Goal: Task Accomplishment & Management: Use online tool/utility

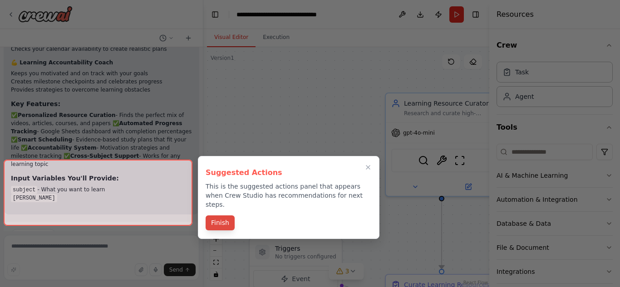
scroll to position [1117, 0]
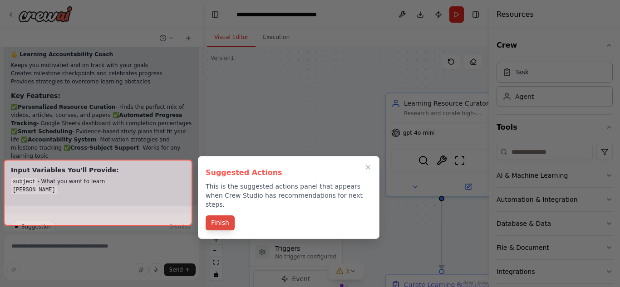
click at [222, 216] on button "Finish" at bounding box center [220, 223] width 29 height 15
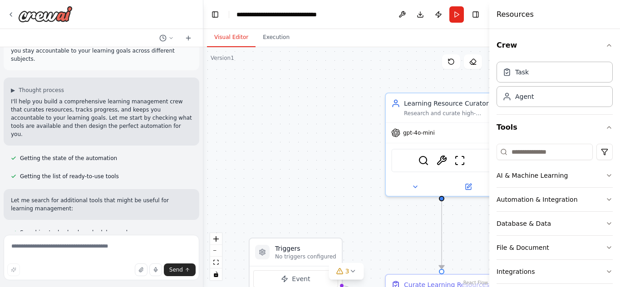
scroll to position [0, 0]
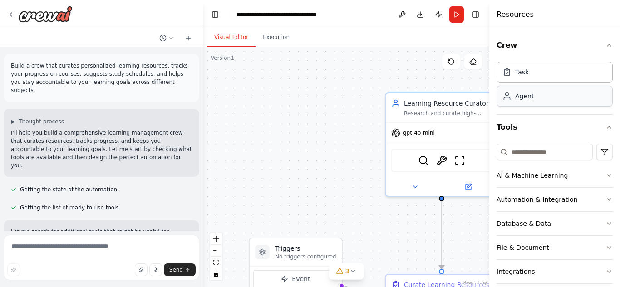
click at [529, 103] on div "Agent" at bounding box center [554, 96] width 116 height 21
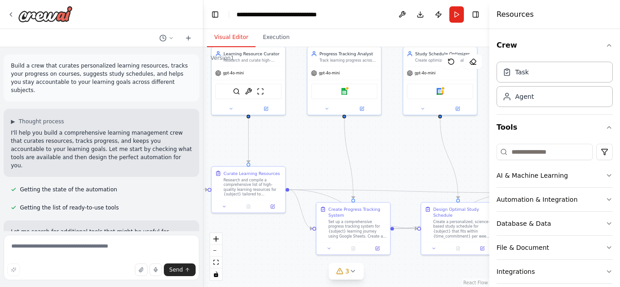
drag, startPoint x: 359, startPoint y: 193, endPoint x: 202, endPoint y: 126, distance: 170.3
click at [202, 126] on div "Build a crew that curates personalized learning resources, tracks your progress…" at bounding box center [310, 143] width 620 height 287
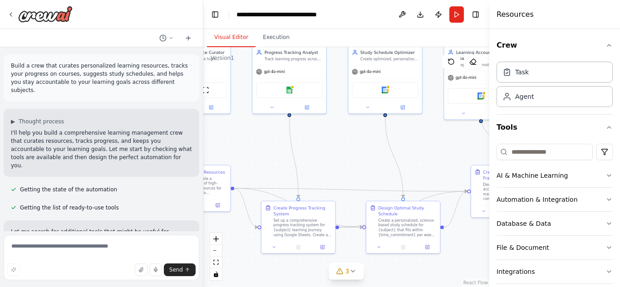
drag, startPoint x: 415, startPoint y: 157, endPoint x: 360, endPoint y: 156, distance: 54.9
click at [360, 156] on div ".deletable-edge-delete-btn { width: 20px; height: 20px; border: 0px solid #ffff…" at bounding box center [346, 167] width 286 height 240
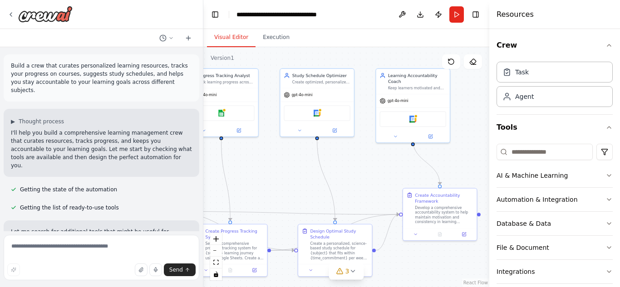
drag, startPoint x: 348, startPoint y: 154, endPoint x: 279, endPoint y: 177, distance: 71.9
click at [279, 177] on div ".deletable-edge-delete-btn { width: 20px; height: 20px; border: 0px solid #ffff…" at bounding box center [346, 167] width 286 height 240
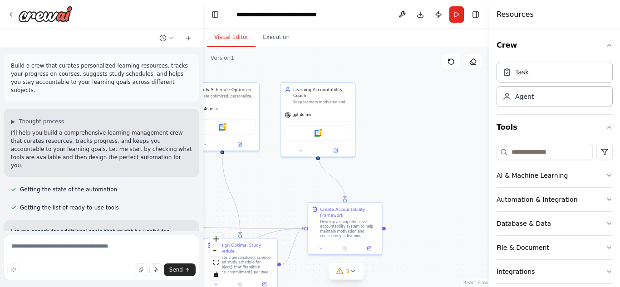
drag, startPoint x: 468, startPoint y: 148, endPoint x: 373, endPoint y: 162, distance: 95.3
click at [373, 162] on div ".deletable-edge-delete-btn { width: 20px; height: 20px; border: 0px solid #ffff…" at bounding box center [346, 167] width 286 height 240
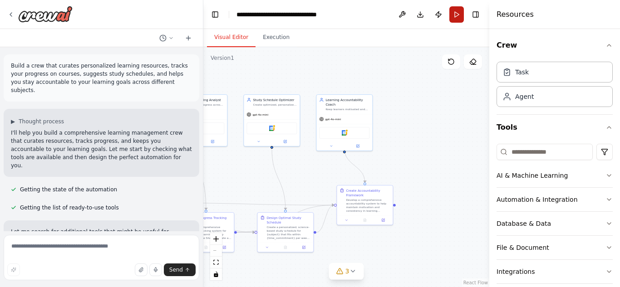
click at [458, 15] on button "Run" at bounding box center [456, 14] width 15 height 16
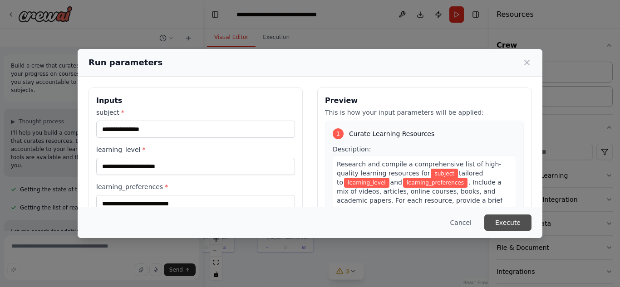
click at [510, 221] on button "Execute" at bounding box center [507, 223] width 47 height 16
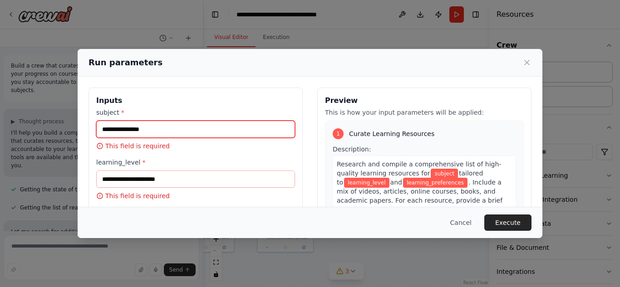
click at [142, 132] on input "subject *" at bounding box center [195, 129] width 199 height 17
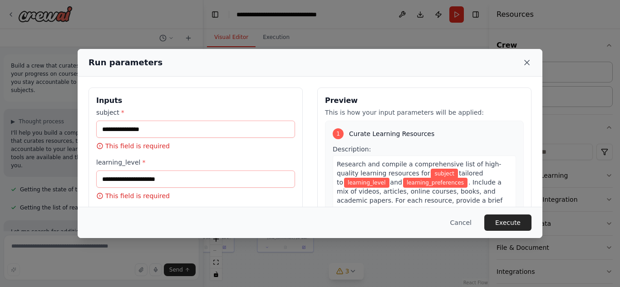
click at [523, 59] on icon at bounding box center [526, 62] width 9 height 9
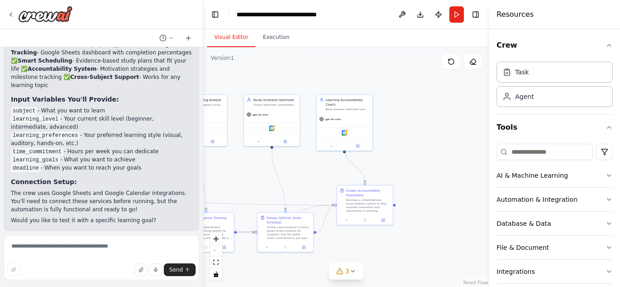
scroll to position [1213, 0]
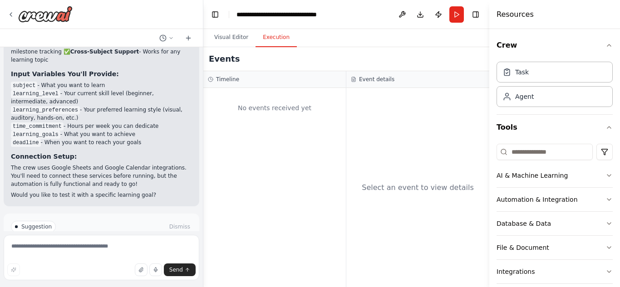
click at [274, 37] on button "Execution" at bounding box center [275, 37] width 41 height 19
click at [12, 15] on icon at bounding box center [10, 14] width 7 height 7
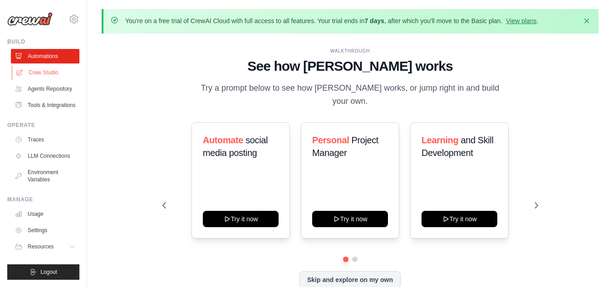
click at [38, 73] on link "Crew Studio" at bounding box center [46, 72] width 69 height 15
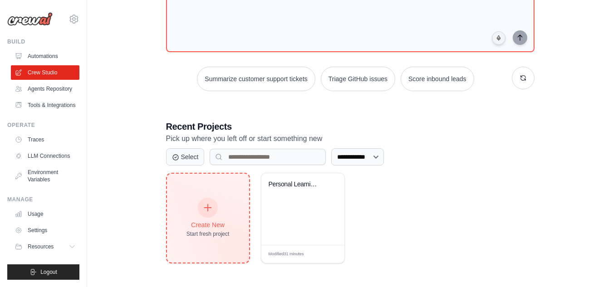
click at [222, 221] on div "Create New" at bounding box center [207, 224] width 43 height 9
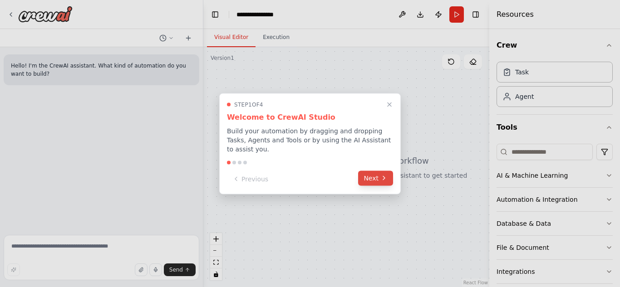
click at [375, 171] on button "Next" at bounding box center [375, 178] width 35 height 15
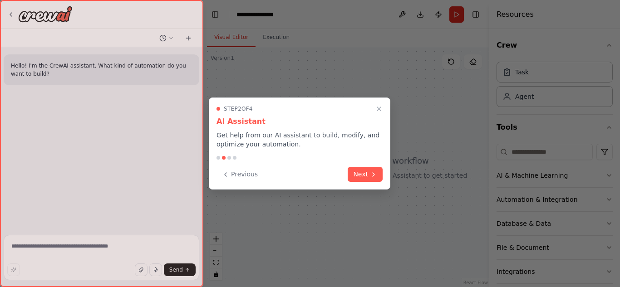
click at [375, 171] on icon at bounding box center [373, 174] width 7 height 7
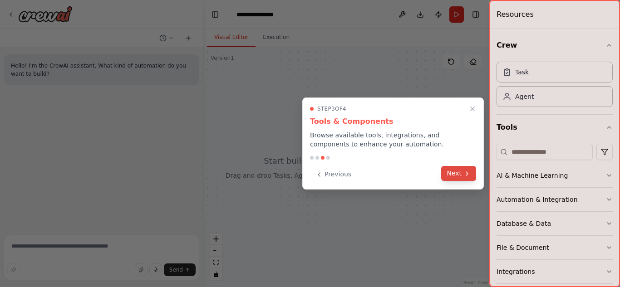
click at [456, 174] on button "Next" at bounding box center [458, 173] width 35 height 15
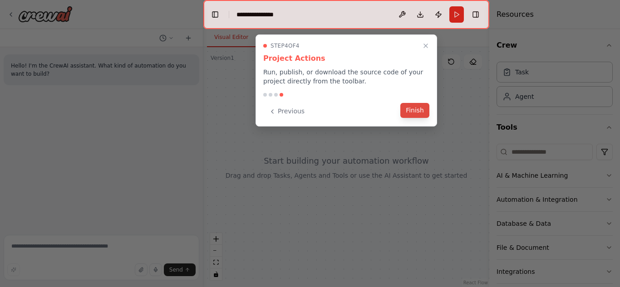
click at [417, 110] on button "Finish" at bounding box center [414, 110] width 29 height 15
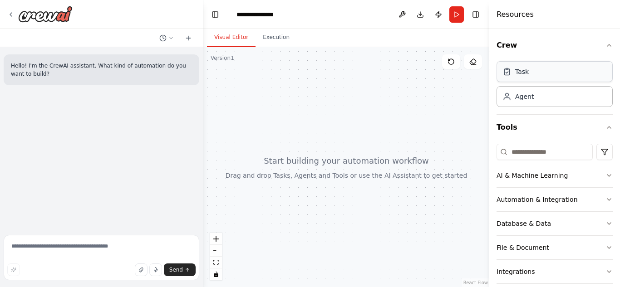
click at [544, 75] on div "Task" at bounding box center [554, 71] width 116 height 21
click at [539, 103] on div "Agent" at bounding box center [554, 96] width 116 height 21
click at [598, 149] on html "**********" at bounding box center [310, 143] width 620 height 287
click at [599, 171] on button "AI & Machine Learning" at bounding box center [554, 176] width 116 height 24
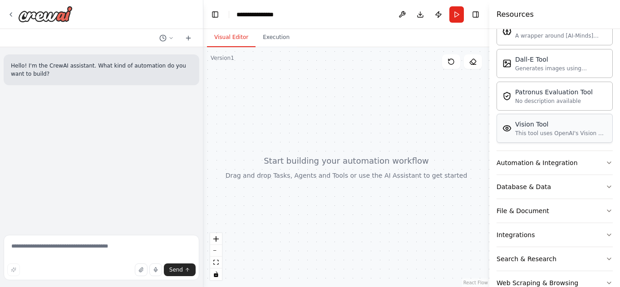
scroll to position [181, 0]
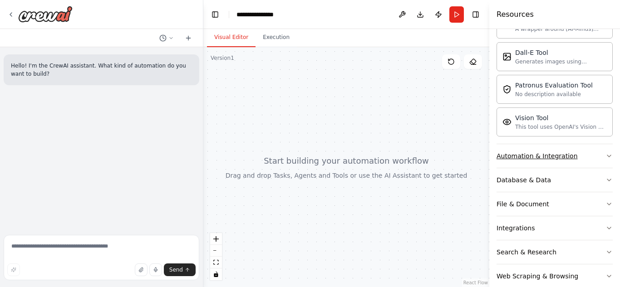
click at [605, 154] on icon "button" at bounding box center [608, 155] width 7 height 7
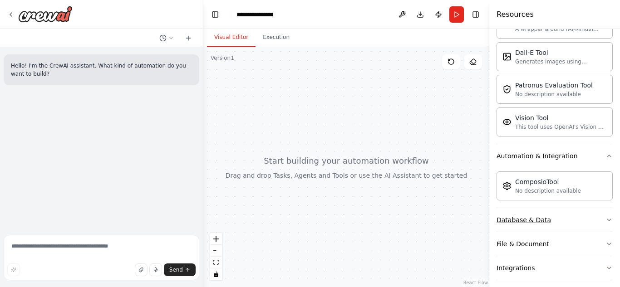
click at [605, 217] on icon "button" at bounding box center [608, 219] width 7 height 7
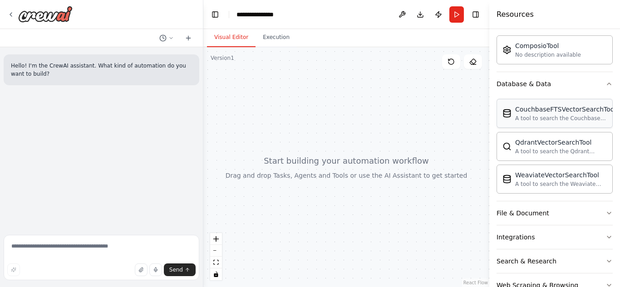
scroll to position [363, 0]
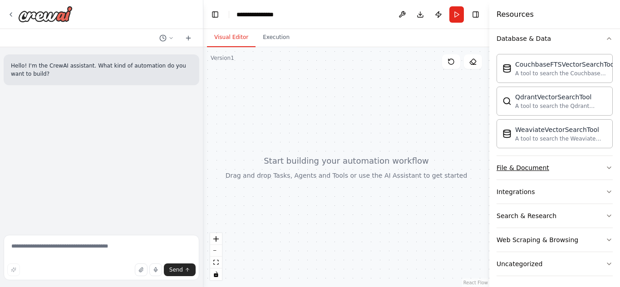
click at [605, 164] on icon "button" at bounding box center [608, 167] width 7 height 7
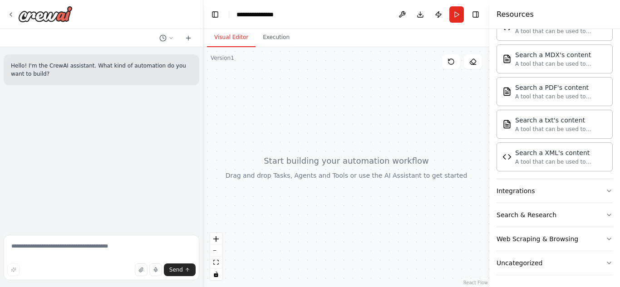
scroll to position [635, 0]
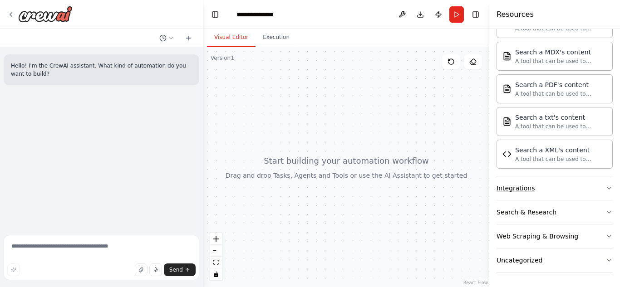
click at [598, 184] on button "Integrations" at bounding box center [554, 188] width 116 height 24
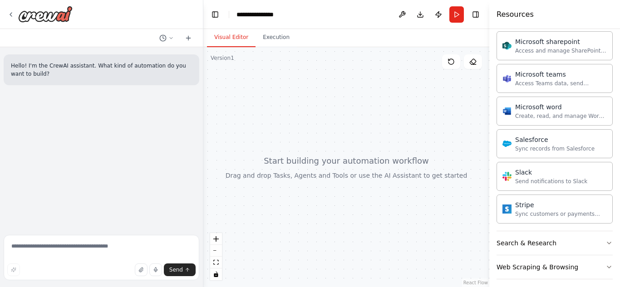
scroll to position [1180, 0]
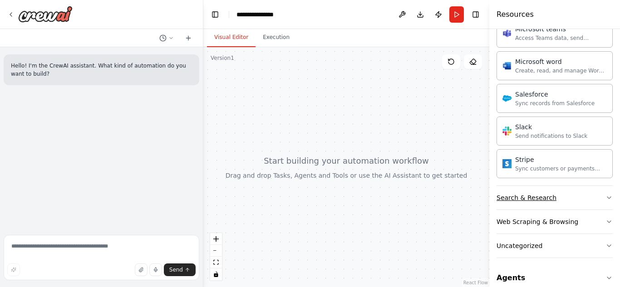
click at [605, 197] on icon "button" at bounding box center [608, 197] width 7 height 7
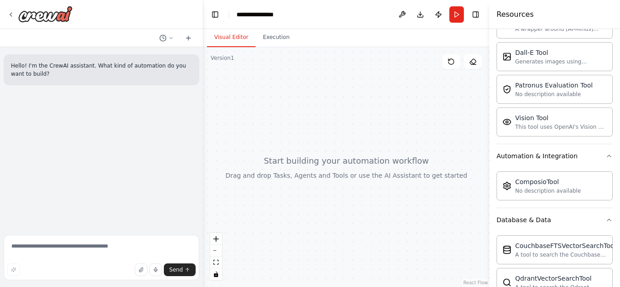
scroll to position [0, 0]
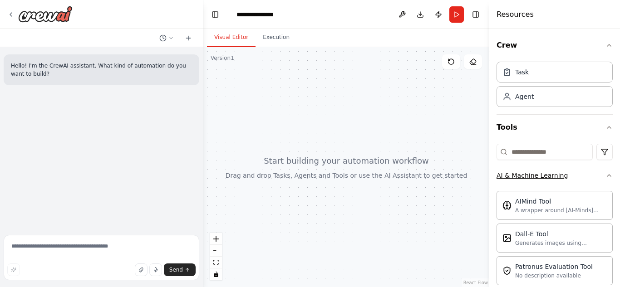
click at [605, 174] on icon "button" at bounding box center [608, 175] width 7 height 7
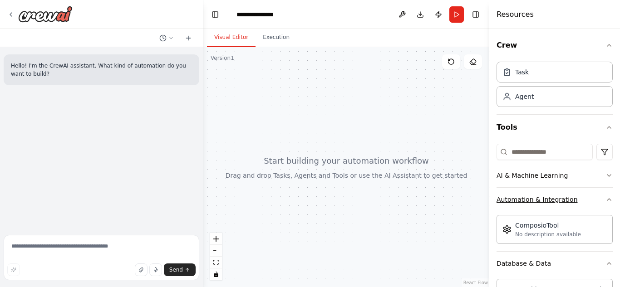
click at [605, 198] on icon "button" at bounding box center [608, 199] width 7 height 7
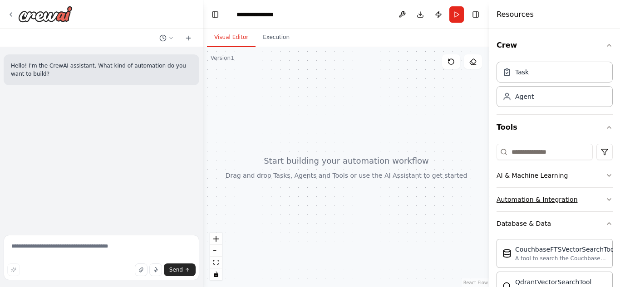
scroll to position [45, 0]
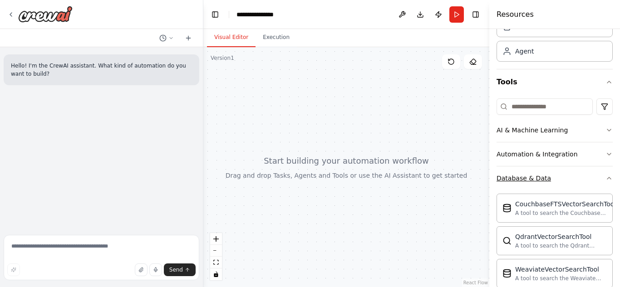
click at [605, 180] on icon "button" at bounding box center [608, 178] width 7 height 7
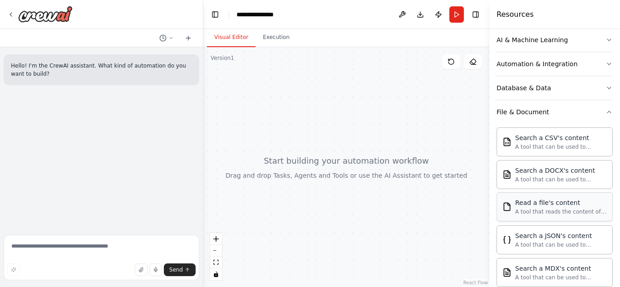
scroll to position [136, 0]
click at [605, 111] on icon "button" at bounding box center [608, 111] width 7 height 7
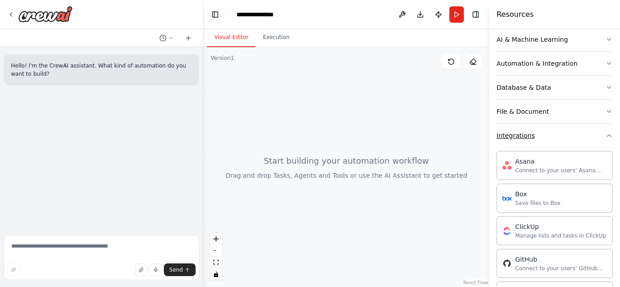
click at [605, 135] on icon "button" at bounding box center [608, 135] width 7 height 7
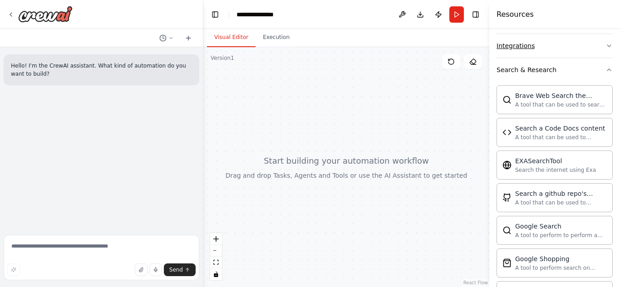
scroll to position [227, 0]
click at [602, 72] on button "Search & Research" at bounding box center [554, 69] width 116 height 24
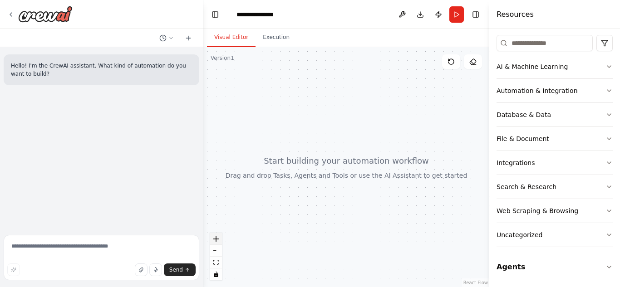
click at [217, 239] on icon "zoom in" at bounding box center [215, 238] width 5 height 5
click at [217, 248] on button "zoom out" at bounding box center [216, 251] width 12 height 12
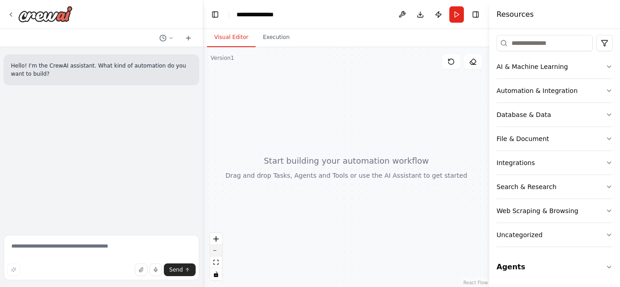
click at [217, 248] on button "zoom out" at bounding box center [216, 251] width 12 height 12
click at [274, 36] on button "Execution" at bounding box center [275, 37] width 41 height 19
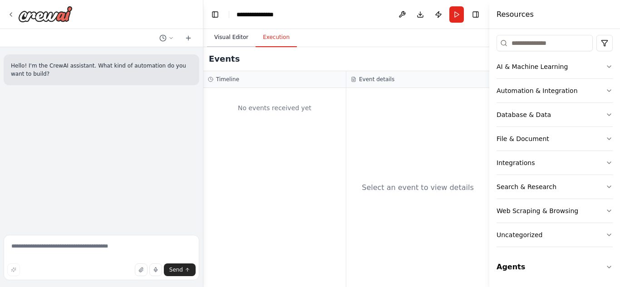
click at [223, 34] on button "Visual Editor" at bounding box center [231, 37] width 49 height 19
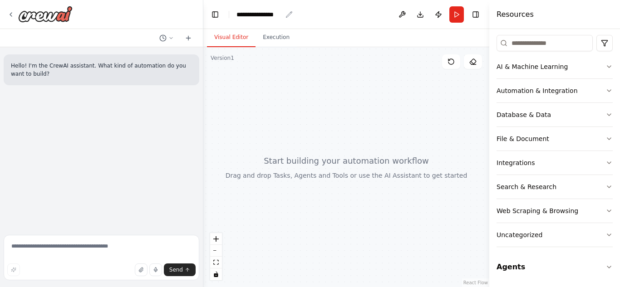
click at [255, 11] on div "**********" at bounding box center [258, 14] width 45 height 9
click at [368, 116] on div at bounding box center [346, 167] width 286 height 240
click at [288, 13] on header "**********" at bounding box center [346, 14] width 286 height 29
click at [257, 16] on div "**********" at bounding box center [258, 14] width 45 height 9
drag, startPoint x: 238, startPoint y: 13, endPoint x: 303, endPoint y: 19, distance: 65.2
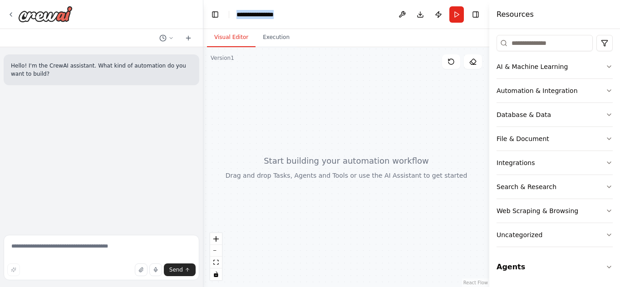
click at [303, 19] on header "**********" at bounding box center [346, 14] width 286 height 29
click at [309, 123] on div at bounding box center [346, 167] width 286 height 240
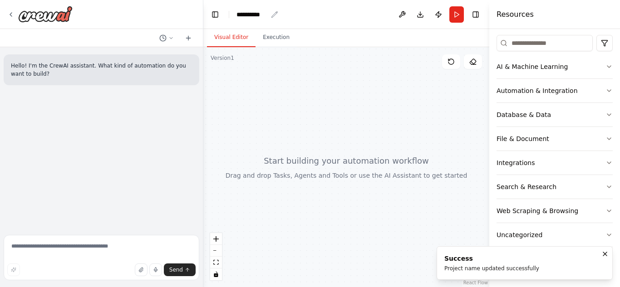
click at [276, 13] on icon "breadcrumb" at bounding box center [274, 14] width 7 height 7
click at [244, 12] on div "**********" at bounding box center [251, 14] width 31 height 9
click at [238, 13] on div "**********" at bounding box center [270, 14] width 68 height 9
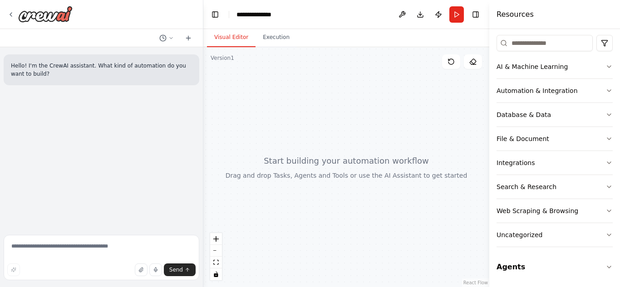
click at [390, 103] on div at bounding box center [346, 167] width 286 height 240
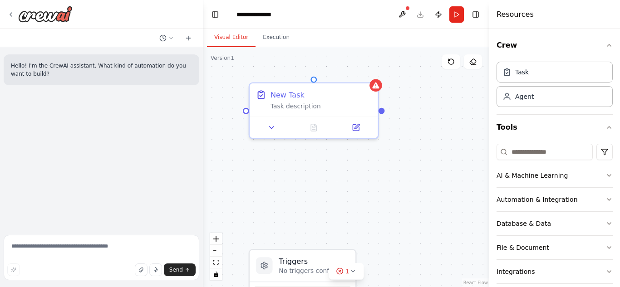
drag, startPoint x: 310, startPoint y: 190, endPoint x: 360, endPoint y: 184, distance: 49.9
click at [360, 184] on div "Triggers No triggers configured Event Schedule Manage New Task Task description" at bounding box center [346, 167] width 286 height 240
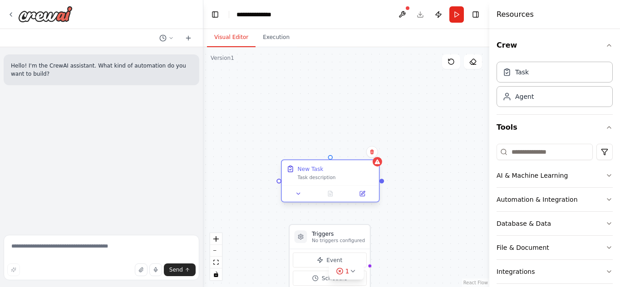
drag, startPoint x: 344, startPoint y: 116, endPoint x: 337, endPoint y: 185, distance: 69.3
click at [337, 185] on div "New Task Task description" at bounding box center [330, 180] width 99 height 43
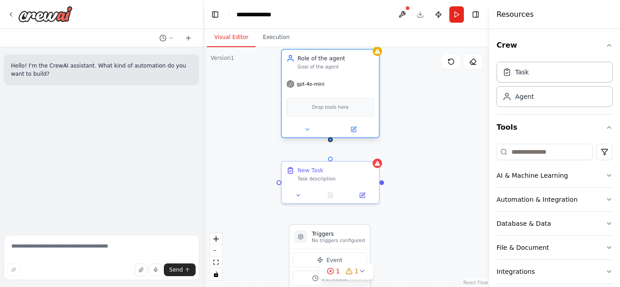
drag, startPoint x: 412, startPoint y: 116, endPoint x: 358, endPoint y: 84, distance: 62.9
click at [358, 84] on div "gpt-4o-mini" at bounding box center [330, 83] width 97 height 17
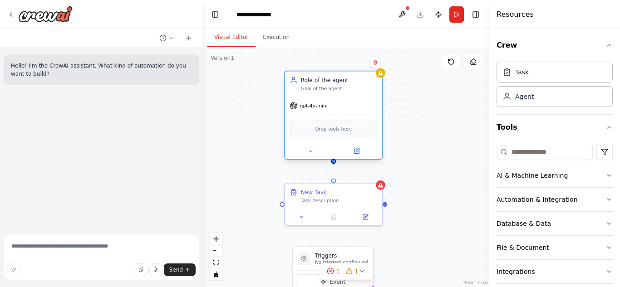
drag, startPoint x: 330, startPoint y: 142, endPoint x: 333, endPoint y: 164, distance: 22.0
click at [333, 164] on div "Triggers No triggers configured Event Schedule Manage New Task Task description…" at bounding box center [346, 167] width 286 height 240
drag, startPoint x: 333, startPoint y: 163, endPoint x: 333, endPoint y: 180, distance: 16.3
click at [333, 180] on div "Triggers No triggers configured Event Schedule Manage New Task Task description…" at bounding box center [376, 184] width 249 height 209
click at [333, 180] on div at bounding box center [333, 179] width 5 height 5
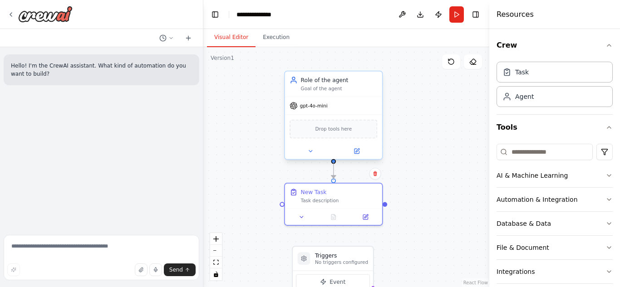
drag, startPoint x: 333, startPoint y: 180, endPoint x: 334, endPoint y: 158, distance: 21.3
click at [334, 158] on div "Triggers No triggers configured Event Schedule Manage New Task Task description…" at bounding box center [376, 184] width 249 height 209
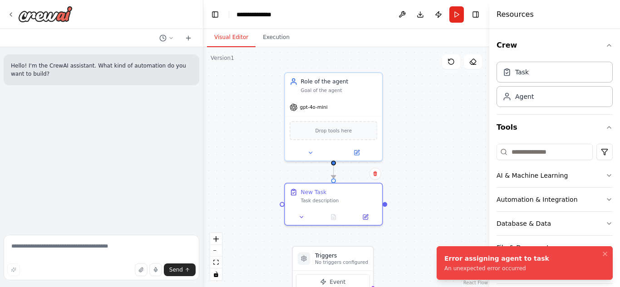
click at [422, 142] on div ".deletable-edge-delete-btn { width: 20px; height: 20px; border: 0px solid #ffff…" at bounding box center [346, 167] width 286 height 240
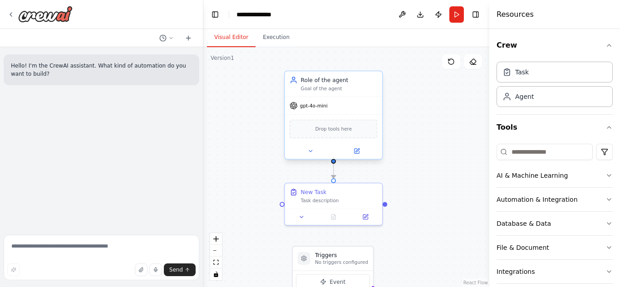
click at [312, 108] on span "gpt-4o-mini" at bounding box center [314, 106] width 28 height 6
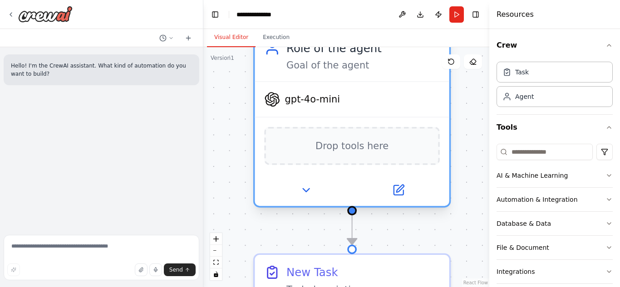
click at [290, 105] on span "gpt-4o-mini" at bounding box center [312, 99] width 55 height 13
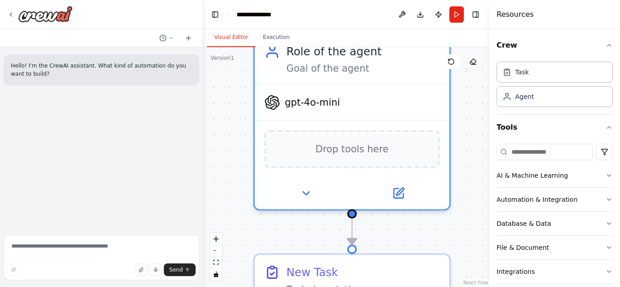
click at [472, 65] on icon at bounding box center [472, 61] width 7 height 7
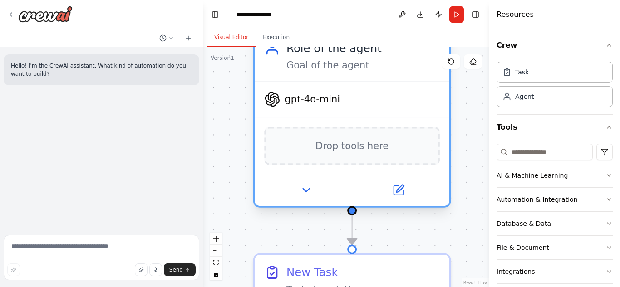
click at [308, 106] on span "gpt-4o-mini" at bounding box center [312, 99] width 55 height 13
click at [332, 158] on div "Drop tools here" at bounding box center [352, 146] width 176 height 38
click at [398, 191] on icon at bounding box center [399, 188] width 7 height 7
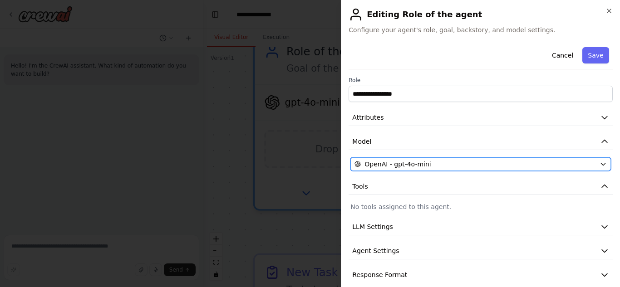
click at [540, 162] on div "OpenAI - gpt-4o-mini" at bounding box center [474, 164] width 241 height 9
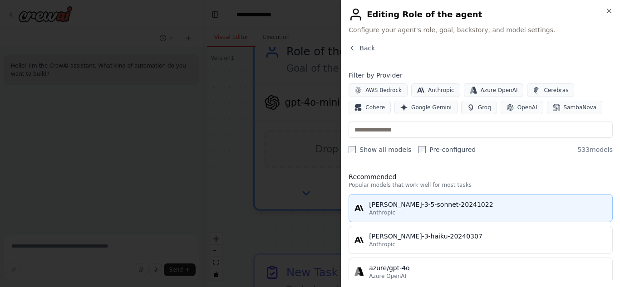
click at [436, 207] on div "[PERSON_NAME]-3-5-sonnet-20241022" at bounding box center [488, 204] width 238 height 9
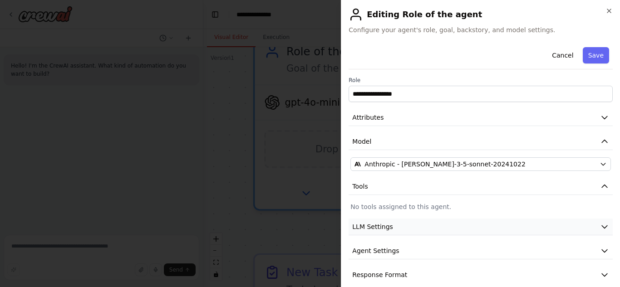
click at [473, 225] on button "LLM Settings" at bounding box center [480, 227] width 264 height 17
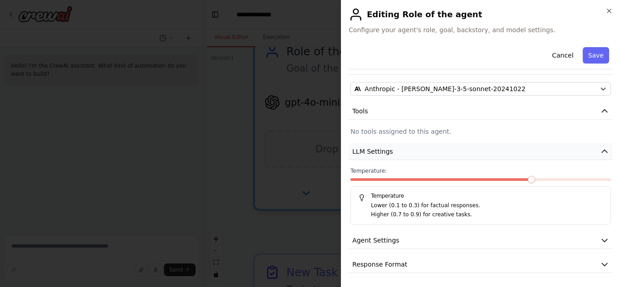
scroll to position [76, 0]
click at [608, 183] on span at bounding box center [606, 179] width 7 height 7
click at [602, 151] on icon "button" at bounding box center [604, 151] width 5 height 3
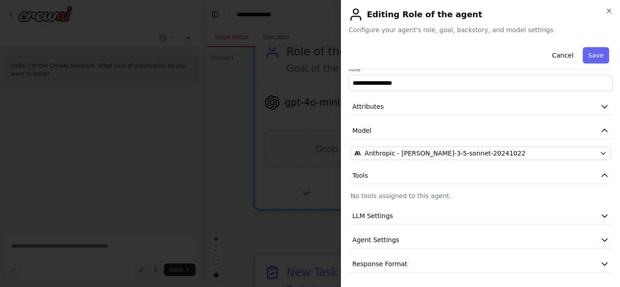
click at [433, 188] on div "**********" at bounding box center [480, 153] width 264 height 240
click at [600, 214] on icon "button" at bounding box center [604, 215] width 9 height 9
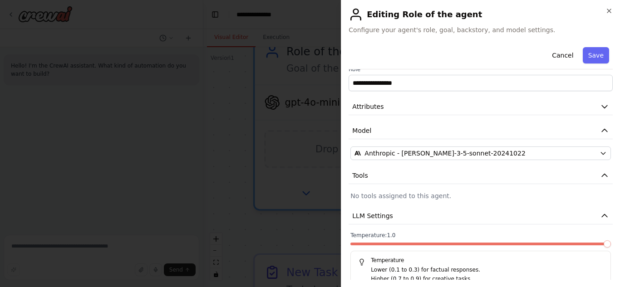
scroll to position [56, 0]
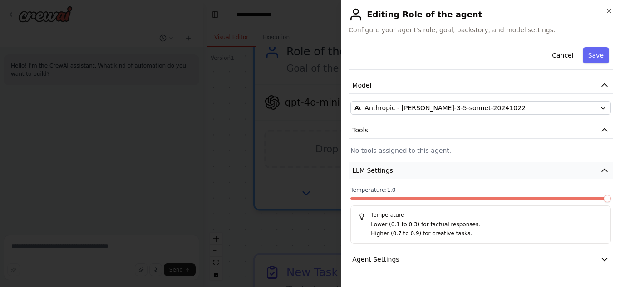
click at [600, 170] on icon "button" at bounding box center [604, 170] width 9 height 9
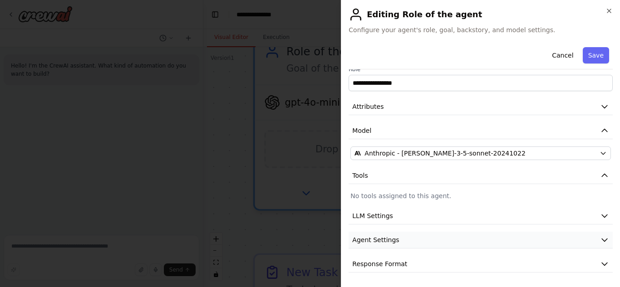
click at [401, 240] on button "Agent Settings" at bounding box center [480, 240] width 264 height 17
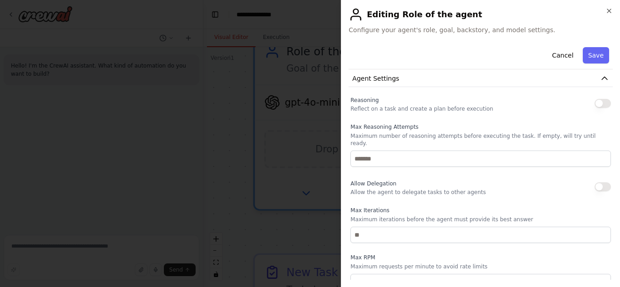
scroll to position [118, 0]
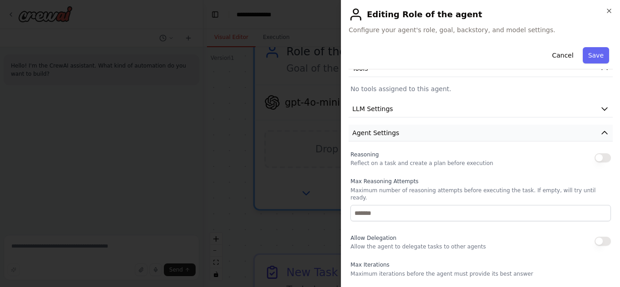
click at [600, 133] on icon "button" at bounding box center [604, 132] width 9 height 9
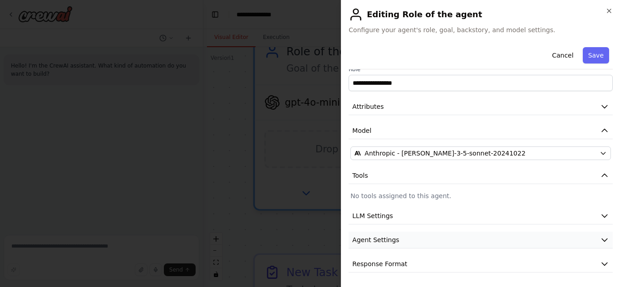
scroll to position [11, 0]
click at [430, 262] on button "Response Format" at bounding box center [480, 264] width 264 height 17
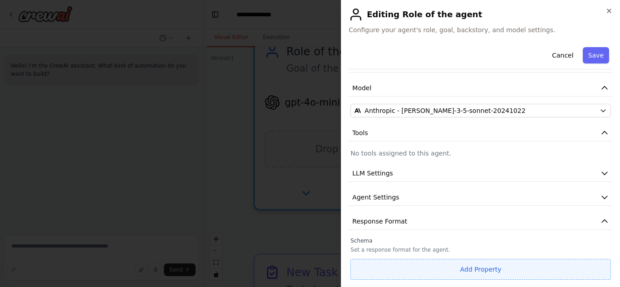
click at [458, 271] on button "Add Property" at bounding box center [480, 269] width 260 height 21
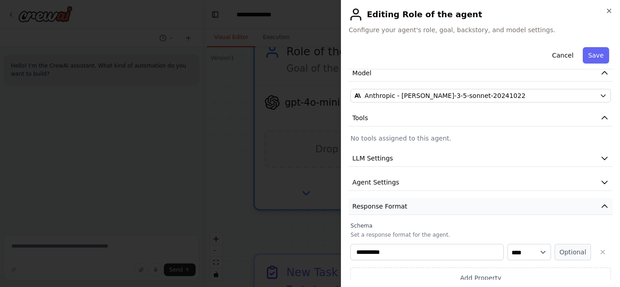
scroll to position [77, 0]
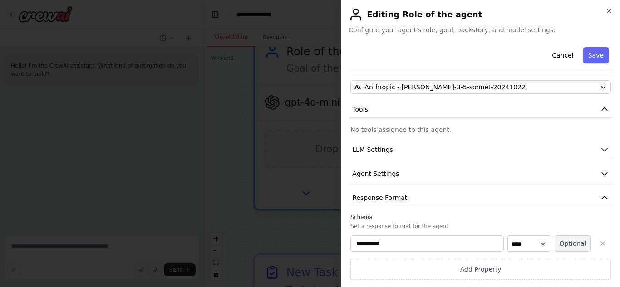
click at [559, 246] on button "Optional" at bounding box center [572, 243] width 36 height 16
click at [599, 243] on icon "button" at bounding box center [602, 243] width 7 height 7
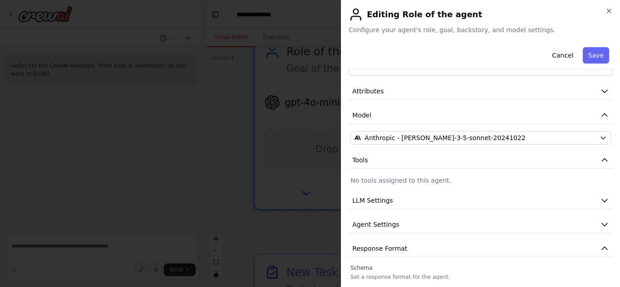
scroll to position [0, 0]
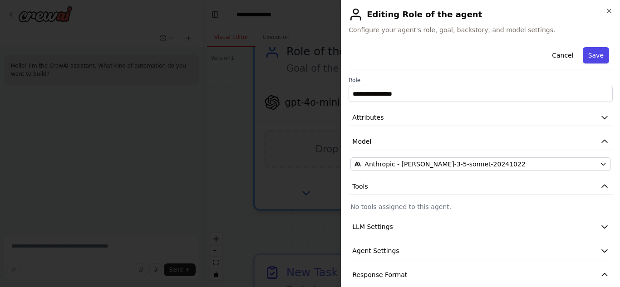
click at [583, 52] on button "Save" at bounding box center [596, 55] width 26 height 16
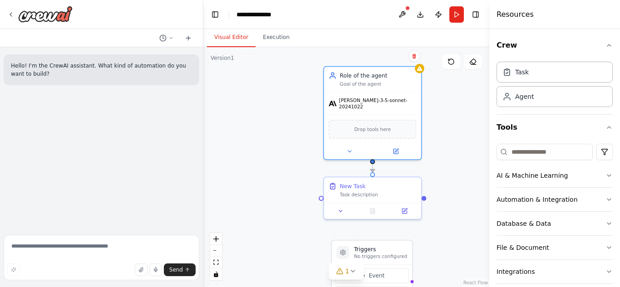
drag, startPoint x: 477, startPoint y: 182, endPoint x: 441, endPoint y: 167, distance: 39.4
click at [441, 167] on div ".deletable-edge-delete-btn { width: 20px; height: 20px; border: 0px solid #ffff…" at bounding box center [346, 167] width 286 height 240
click at [405, 208] on icon at bounding box center [403, 208] width 5 height 5
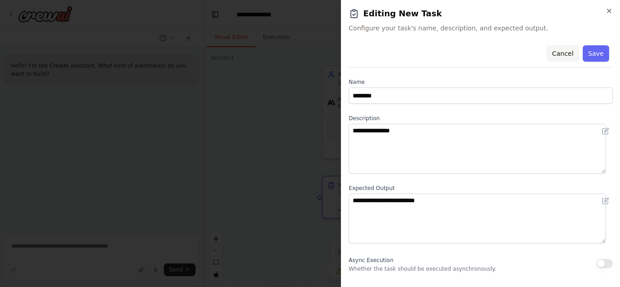
click at [561, 47] on button "Cancel" at bounding box center [562, 53] width 32 height 16
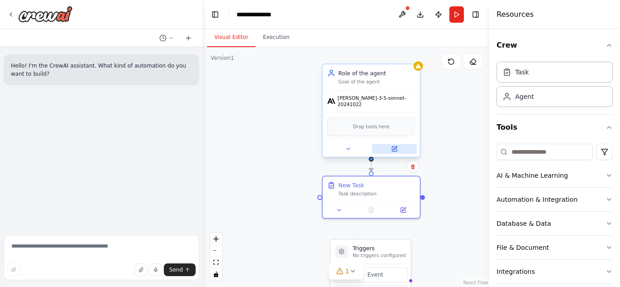
click at [395, 147] on icon at bounding box center [395, 149] width 4 height 4
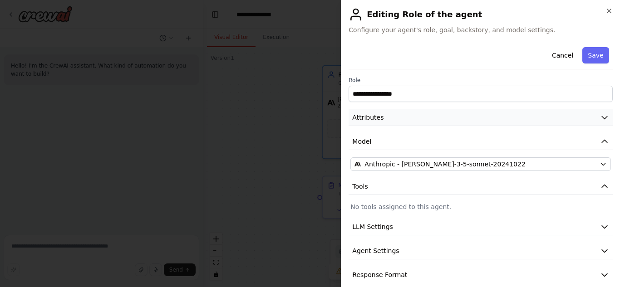
click at [448, 118] on button "Attributes" at bounding box center [480, 117] width 264 height 17
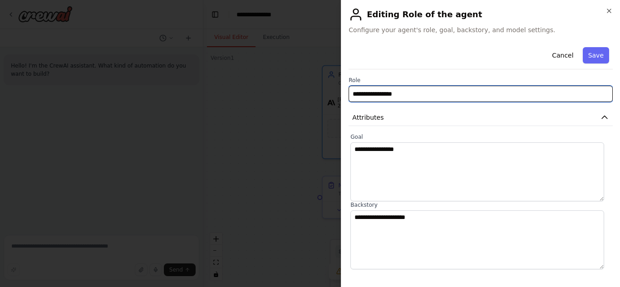
click at [401, 96] on input "**********" at bounding box center [480, 94] width 264 height 16
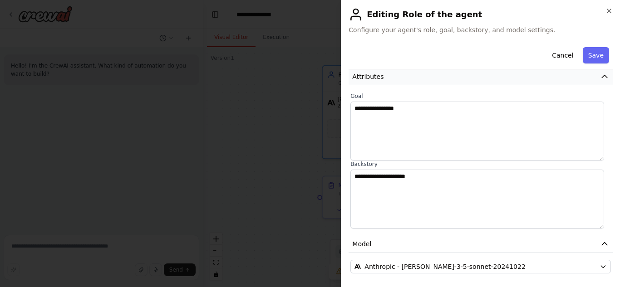
scroll to position [154, 0]
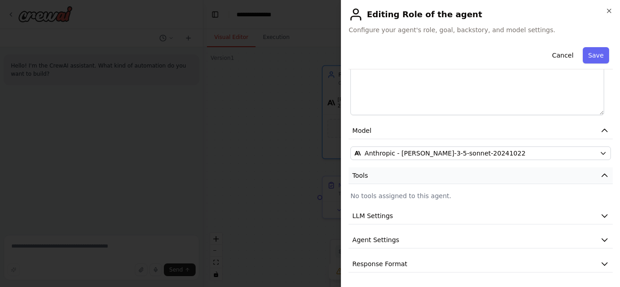
click at [426, 177] on button "Tools" at bounding box center [480, 175] width 264 height 17
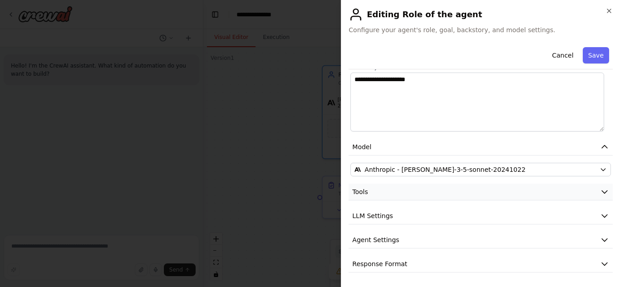
scroll to position [138, 0]
click at [593, 187] on button "Tools" at bounding box center [480, 192] width 264 height 17
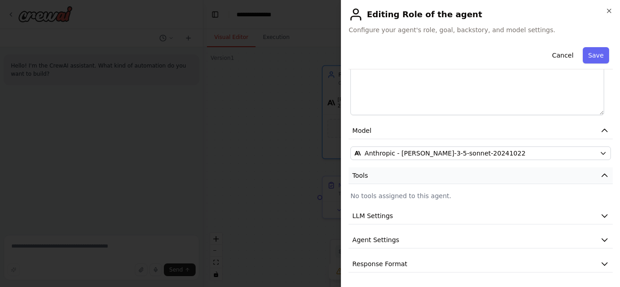
click at [600, 173] on icon "button" at bounding box center [604, 175] width 9 height 9
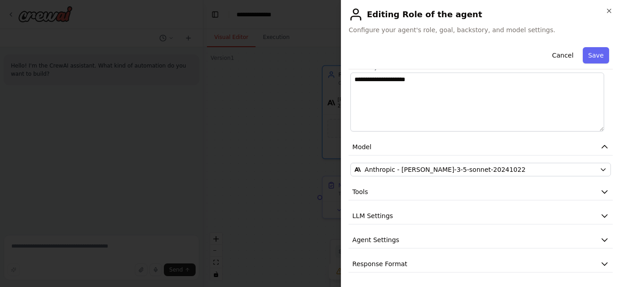
scroll to position [0, 0]
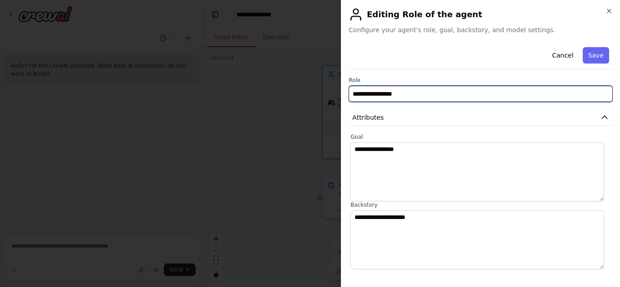
paste input "**********"
drag, startPoint x: 478, startPoint y: 92, endPoint x: 347, endPoint y: 94, distance: 130.7
click at [346, 94] on div "**********" at bounding box center [480, 143] width 279 height 287
paste input "text"
type input "**********"
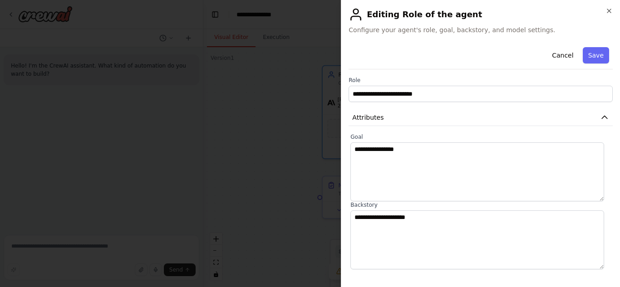
click at [410, 133] on label "Goal" at bounding box center [480, 136] width 260 height 7
click at [401, 118] on button "Attributes" at bounding box center [480, 117] width 264 height 17
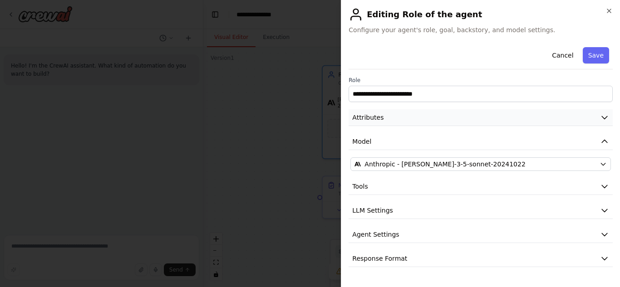
click at [401, 118] on button "Attributes" at bounding box center [480, 117] width 264 height 17
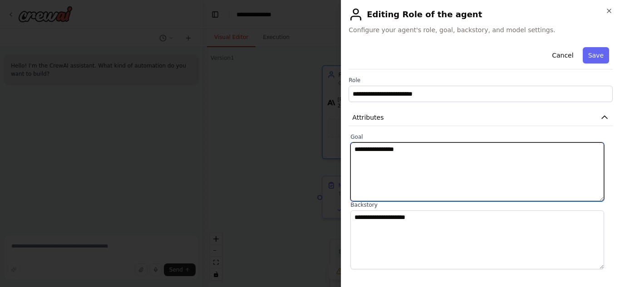
paste textarea "**********"
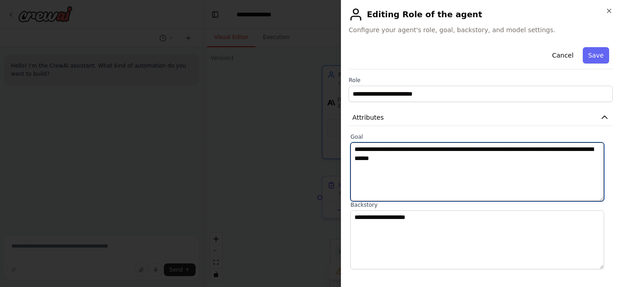
click at [368, 152] on textarea "**********" at bounding box center [477, 171] width 254 height 59
click at [428, 159] on textarea "**********" at bounding box center [477, 171] width 254 height 59
type textarea "**********"
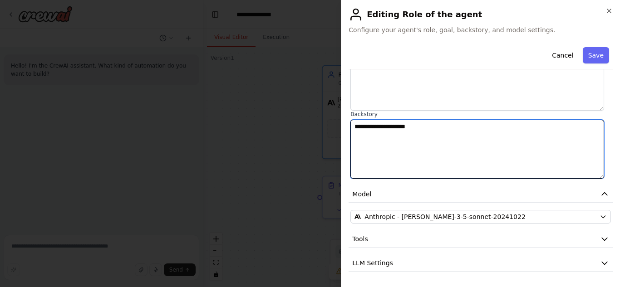
paste textarea "**********"
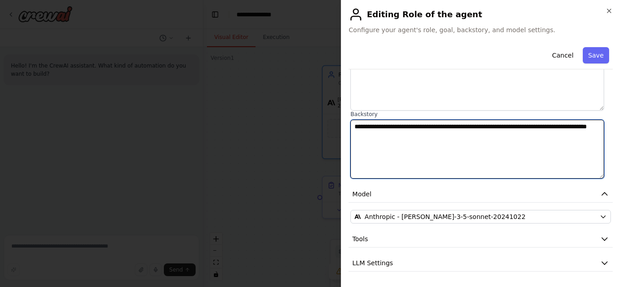
click at [448, 140] on textarea "**********" at bounding box center [477, 149] width 254 height 59
click at [366, 127] on textarea "**********" at bounding box center [477, 149] width 254 height 59
click at [363, 127] on textarea "**********" at bounding box center [477, 149] width 254 height 59
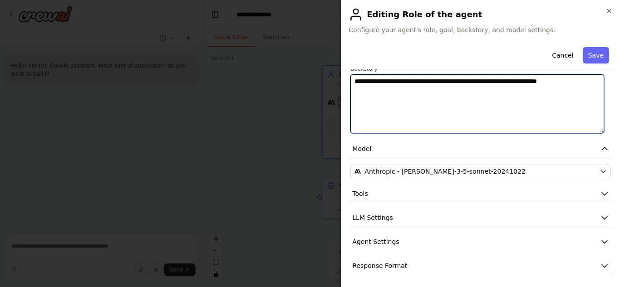
scroll to position [138, 0]
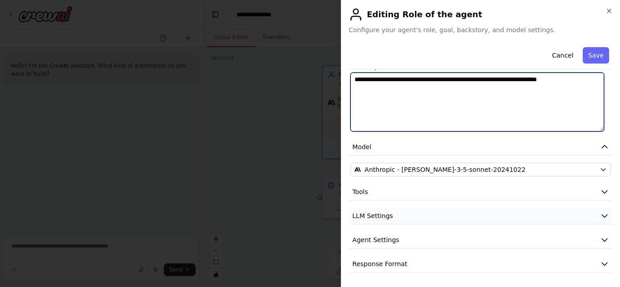
type textarea "**********"
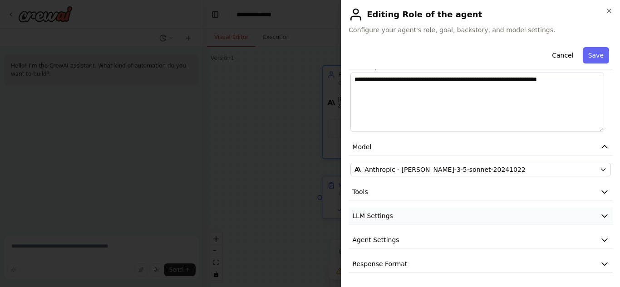
click at [465, 219] on button "LLM Settings" at bounding box center [480, 216] width 264 height 17
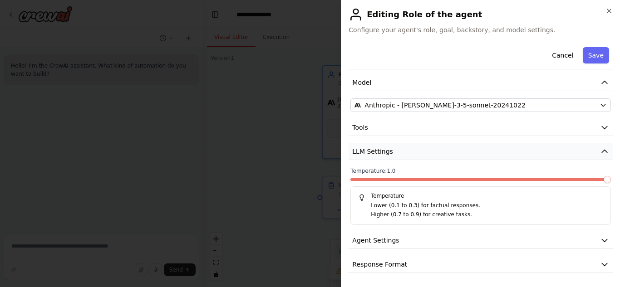
scroll to position [203, 0]
click at [483, 126] on button "Tools" at bounding box center [480, 127] width 264 height 17
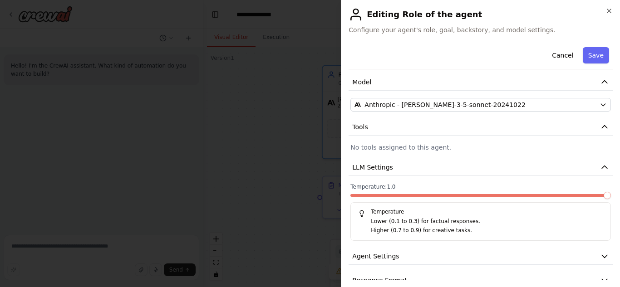
click at [442, 149] on p "No tools assigned to this agent." at bounding box center [480, 147] width 260 height 9
click at [377, 146] on p "No tools assigned to this agent." at bounding box center [480, 147] width 260 height 9
click at [376, 146] on p "No tools assigned to this agent." at bounding box center [480, 147] width 260 height 9
click at [367, 142] on div "**********" at bounding box center [480, 65] width 264 height 448
click at [368, 128] on button "Tools" at bounding box center [480, 127] width 264 height 17
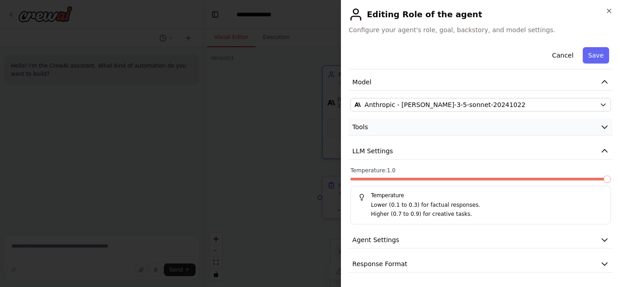
click at [368, 128] on button "Tools" at bounding box center [480, 127] width 264 height 17
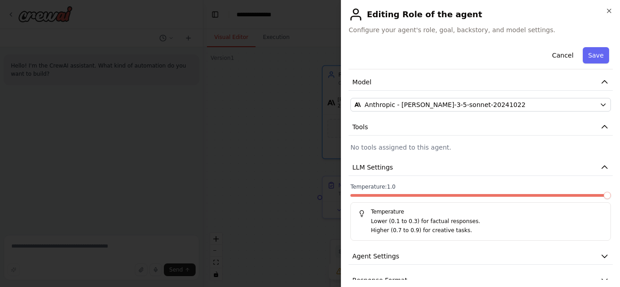
drag, startPoint x: 406, startPoint y: 145, endPoint x: 564, endPoint y: 148, distance: 158.4
click at [564, 148] on p "No tools assigned to this agent." at bounding box center [480, 147] width 260 height 9
click at [352, 146] on p "No tools assigned to this agent." at bounding box center [480, 147] width 260 height 9
click at [425, 126] on button "Tools" at bounding box center [480, 127] width 264 height 17
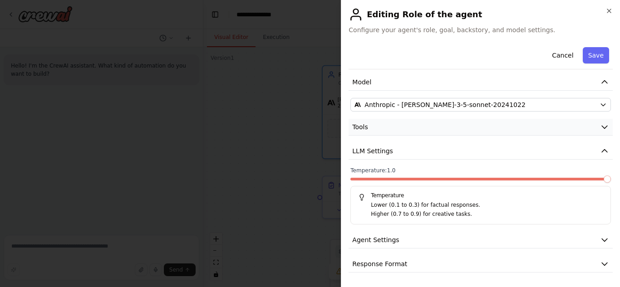
click at [425, 126] on button "Tools" at bounding box center [480, 127] width 264 height 17
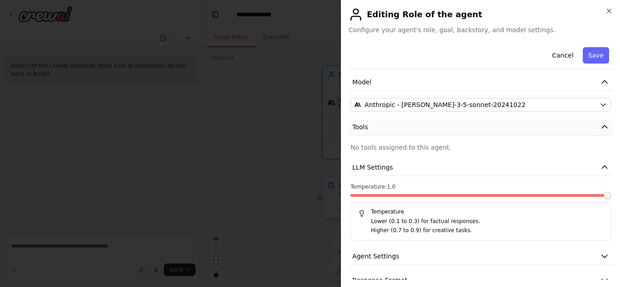
click at [600, 124] on icon "button" at bounding box center [604, 126] width 9 height 9
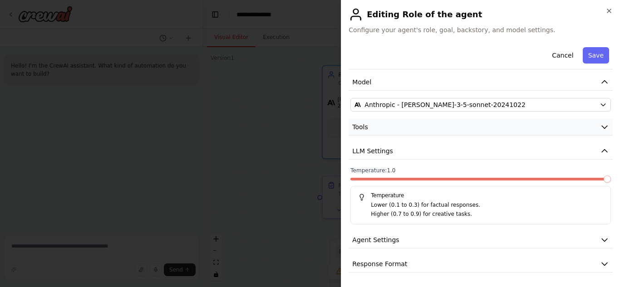
click at [600, 124] on icon "button" at bounding box center [604, 126] width 9 height 9
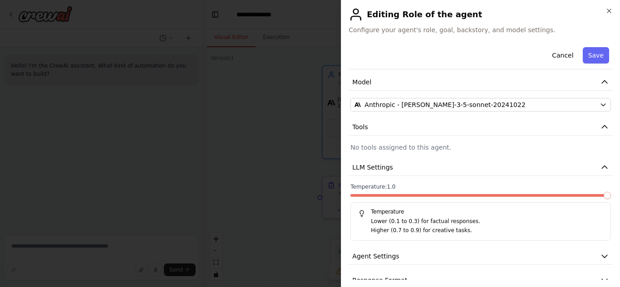
click at [386, 149] on p "No tools assigned to this agent." at bounding box center [480, 147] width 260 height 9
drag, startPoint x: 372, startPoint y: 147, endPoint x: 580, endPoint y: 148, distance: 208.2
click at [580, 148] on p "No tools assigned to this agent." at bounding box center [480, 147] width 260 height 9
click at [360, 126] on span "Tools" at bounding box center [360, 126] width 16 height 9
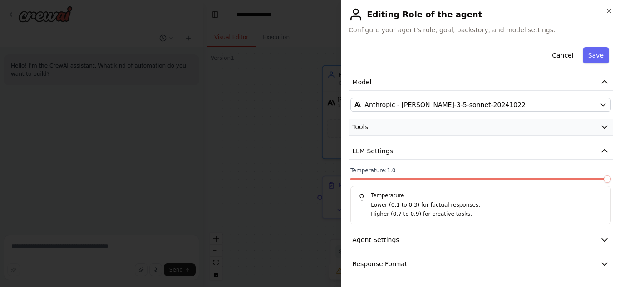
click at [360, 126] on span "Tools" at bounding box center [360, 126] width 16 height 9
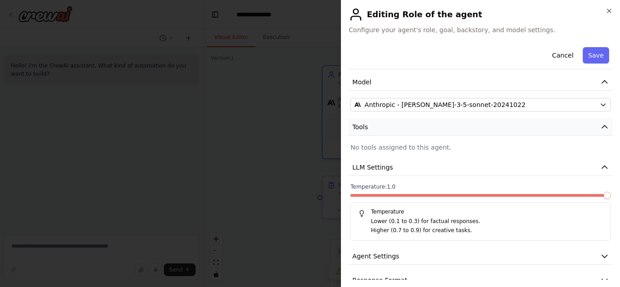
click at [360, 126] on span "Tools" at bounding box center [360, 126] width 16 height 9
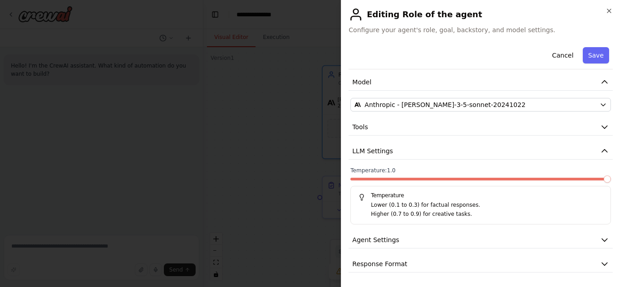
click at [428, 215] on p "Higher (0.7 to 0.9) for creative tasks." at bounding box center [487, 214] width 232 height 9
click at [391, 241] on span "Agent Settings" at bounding box center [375, 239] width 47 height 9
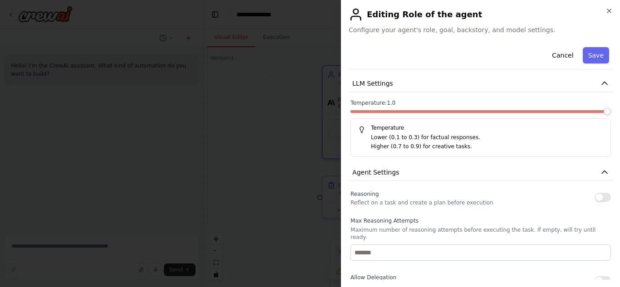
scroll to position [339, 0]
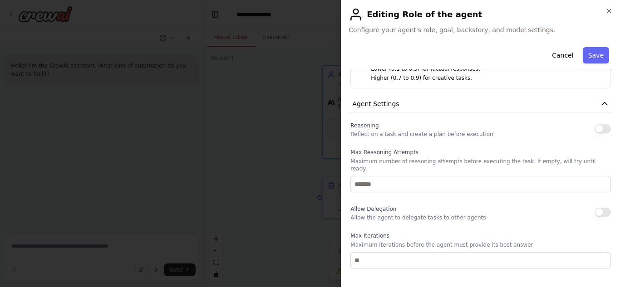
click at [594, 131] on button "button" at bounding box center [602, 128] width 16 height 9
drag, startPoint x: 351, startPoint y: 149, endPoint x: 416, endPoint y: 148, distance: 65.3
click at [416, 148] on div "Reasoning Reflect on a task and create a plan before execution Max Reasoning At…" at bounding box center [480, 241] width 260 height 243
copy label "Max Reasoning Attempts"
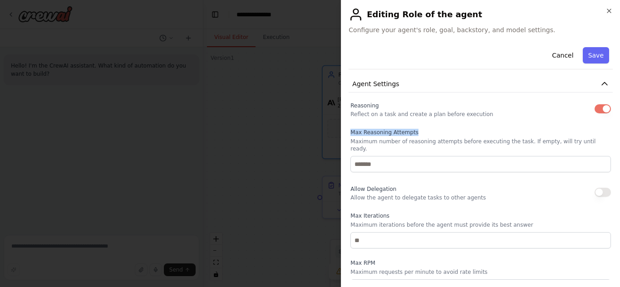
scroll to position [384, 0]
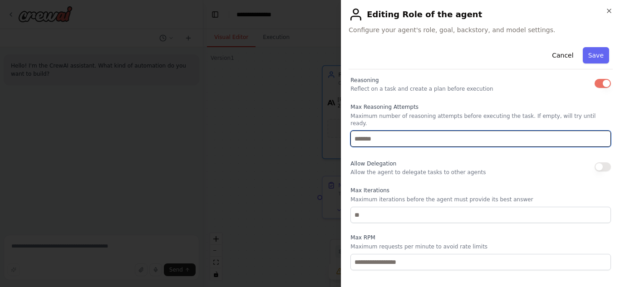
click at [368, 131] on input "number" at bounding box center [480, 139] width 260 height 16
click at [596, 131] on input "*" at bounding box center [480, 139] width 260 height 16
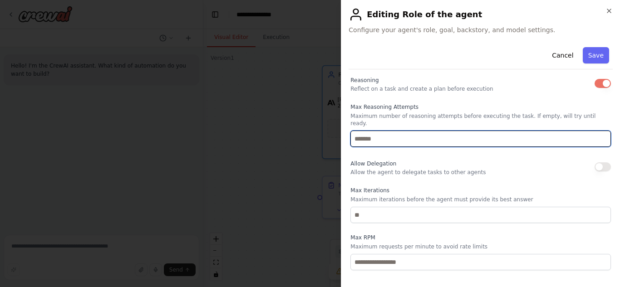
click at [596, 131] on input "*" at bounding box center [480, 139] width 260 height 16
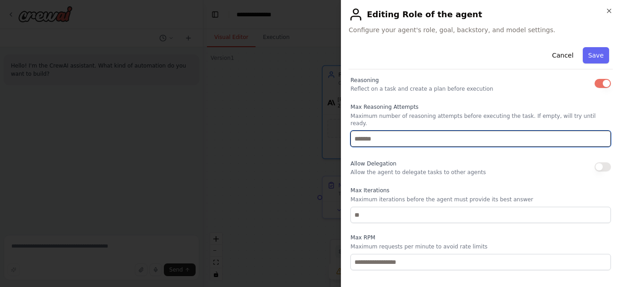
click at [596, 131] on input "**" at bounding box center [480, 139] width 260 height 16
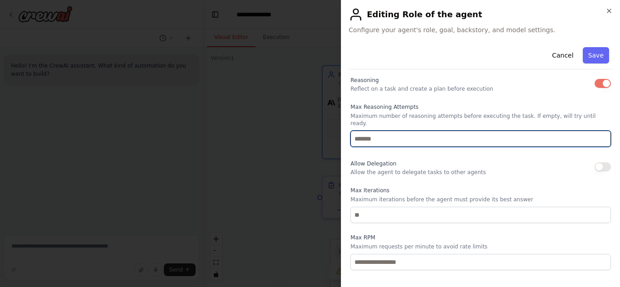
type input "**"
click at [596, 131] on input "**" at bounding box center [480, 139] width 260 height 16
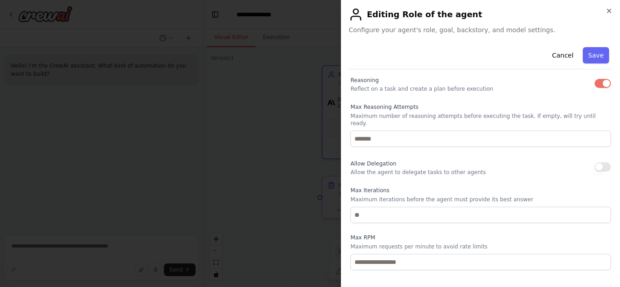
click at [544, 168] on div "Allow Delegation Allow the agent to delegate tasks to other agents" at bounding box center [480, 167] width 260 height 18
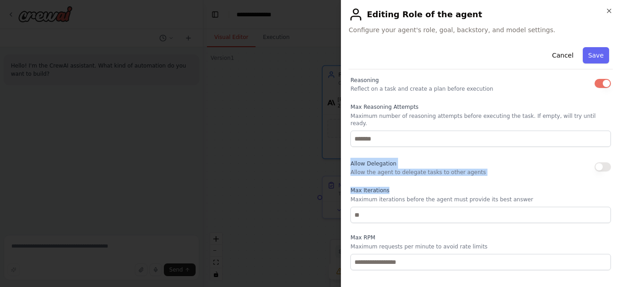
drag, startPoint x: 350, startPoint y: 155, endPoint x: 479, endPoint y: 171, distance: 129.4
click at [479, 171] on div "Reasoning Reflect on a task and create a plan before execution Max Reasoning At…" at bounding box center [480, 195] width 260 height 243
click at [467, 158] on div "Allow Delegation Allow the agent to delegate tasks to other agents" at bounding box center [417, 167] width 135 height 18
drag, startPoint x: 350, startPoint y: 153, endPoint x: 480, endPoint y: 167, distance: 130.9
click at [480, 167] on div "Allow Delegation Allow the agent to delegate tasks to other agents" at bounding box center [480, 167] width 260 height 18
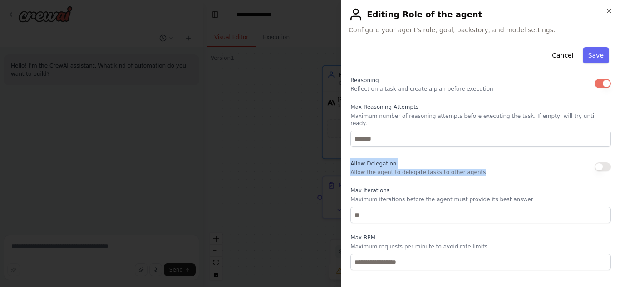
copy div "Allow Delegation Allow the agent to delegate tasks to other agents"
click at [597, 162] on button "button" at bounding box center [602, 166] width 16 height 9
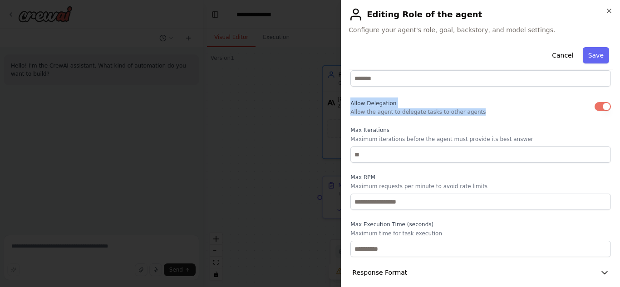
scroll to position [446, 0]
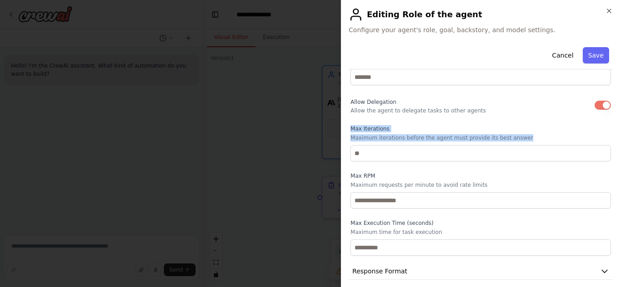
drag, startPoint x: 349, startPoint y: 119, endPoint x: 516, endPoint y: 127, distance: 167.6
click at [516, 127] on div "Reasoning Reflect on a task and create a plan before execution Max Reasoning At…" at bounding box center [480, 134] width 264 height 243
copy div "Max Iterations Maximum iterations before the agent must provide its best answer"
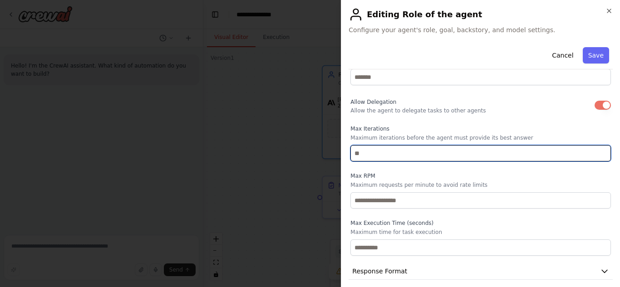
click at [595, 145] on input "*" at bounding box center [480, 153] width 260 height 16
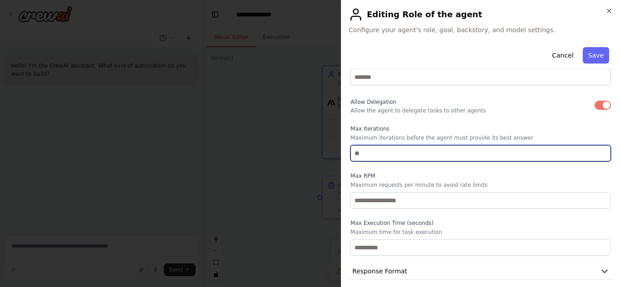
click at [595, 145] on input "*" at bounding box center [480, 153] width 260 height 16
click at [595, 145] on input "**" at bounding box center [480, 153] width 260 height 16
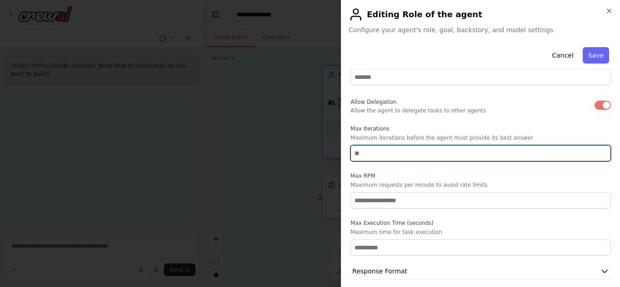
click at [595, 145] on input "**" at bounding box center [480, 153] width 260 height 16
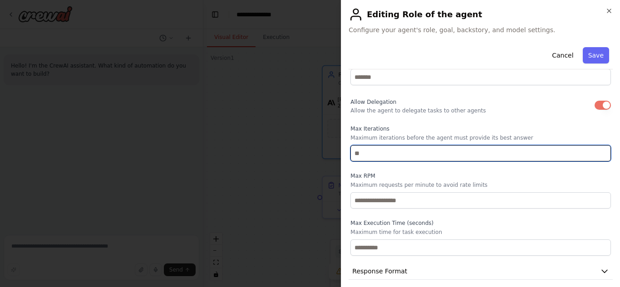
click at [595, 145] on input "**" at bounding box center [480, 153] width 260 height 16
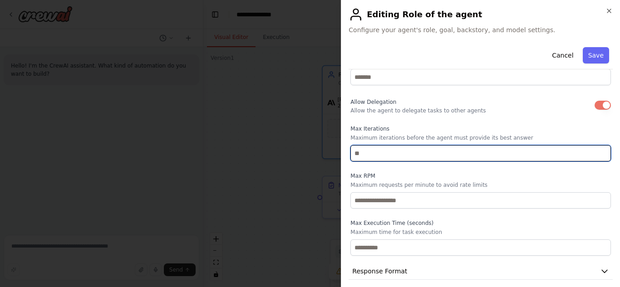
click at [595, 145] on input "**" at bounding box center [480, 153] width 260 height 16
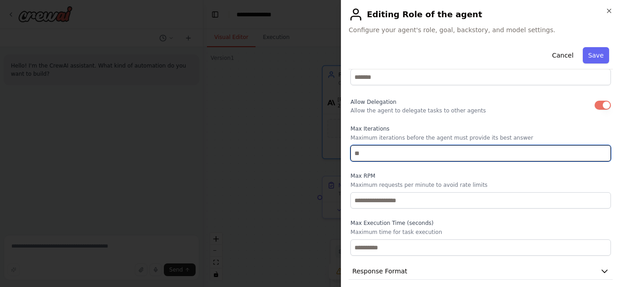
click at [595, 145] on input "**" at bounding box center [480, 153] width 260 height 16
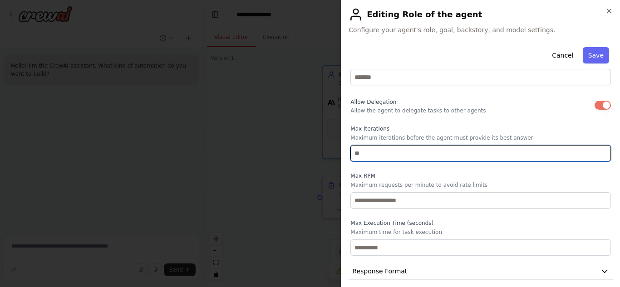
click at [595, 145] on input "**" at bounding box center [480, 153] width 260 height 16
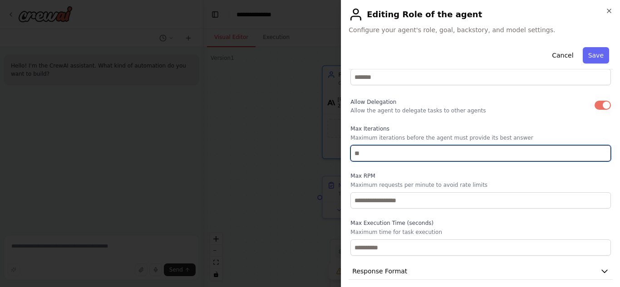
click at [595, 145] on input "**" at bounding box center [480, 153] width 260 height 16
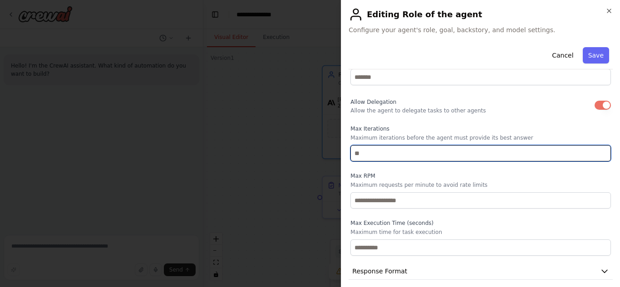
click at [595, 145] on input "**" at bounding box center [480, 153] width 260 height 16
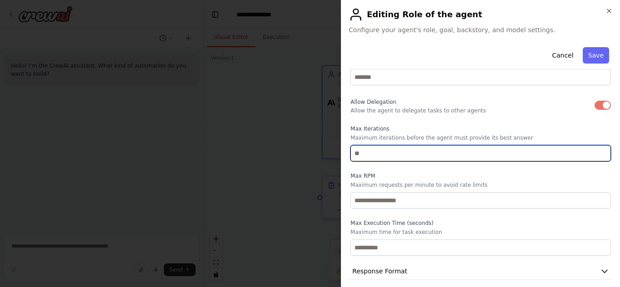
click at [595, 145] on input "**" at bounding box center [480, 153] width 260 height 16
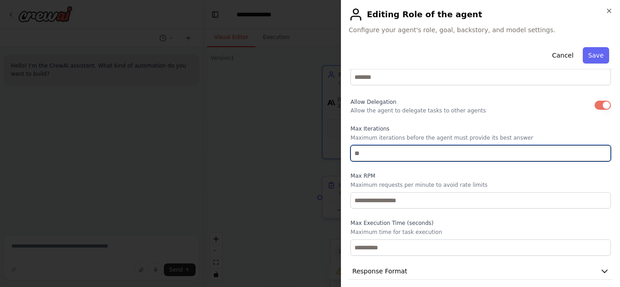
click at [595, 145] on input "**" at bounding box center [480, 153] width 260 height 16
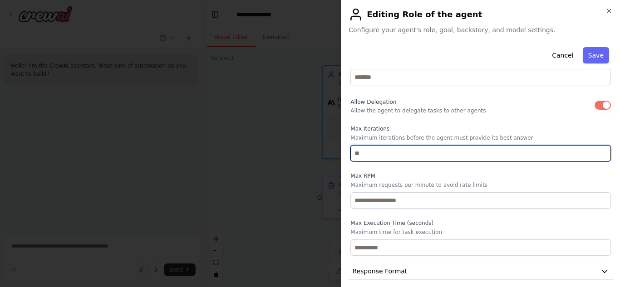
click at [595, 149] on input "**" at bounding box center [480, 153] width 260 height 16
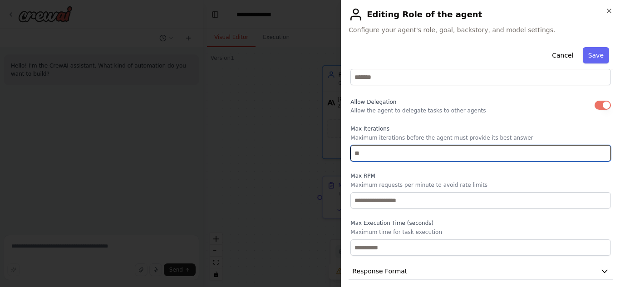
drag, startPoint x: 372, startPoint y: 148, endPoint x: 352, endPoint y: 143, distance: 21.1
click at [352, 145] on input "**" at bounding box center [480, 153] width 260 height 16
type input "**"
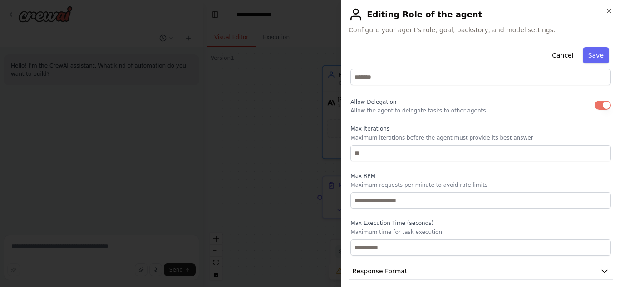
click at [449, 172] on label "Max RPM" at bounding box center [480, 175] width 260 height 7
drag, startPoint x: 352, startPoint y: 166, endPoint x: 460, endPoint y: 184, distance: 109.9
click at [460, 184] on div "Max RPM Maximum requests per minute to avoid rate limits" at bounding box center [480, 190] width 260 height 36
copy label "Max RPM"
click at [400, 267] on span "Response Format" at bounding box center [379, 271] width 55 height 9
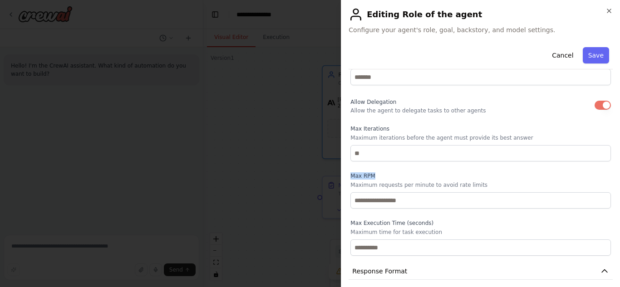
scroll to position [489, 0]
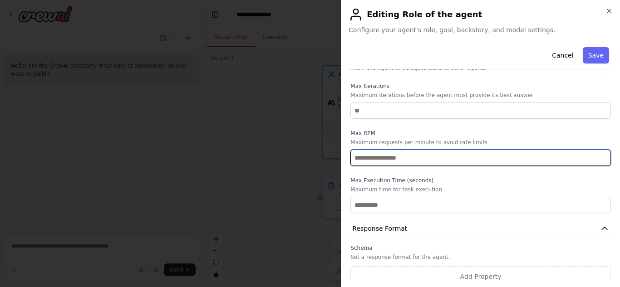
click at [412, 151] on input "number" at bounding box center [480, 158] width 260 height 16
click at [597, 150] on input "*" at bounding box center [480, 158] width 260 height 16
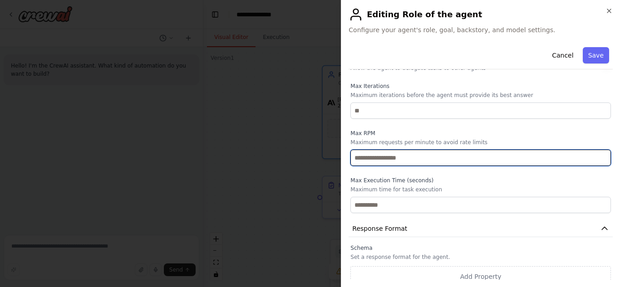
click at [597, 150] on input "*" at bounding box center [480, 158] width 260 height 16
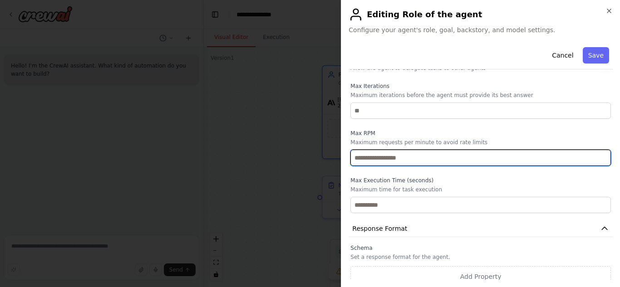
click at [597, 150] on input "**" at bounding box center [480, 158] width 260 height 16
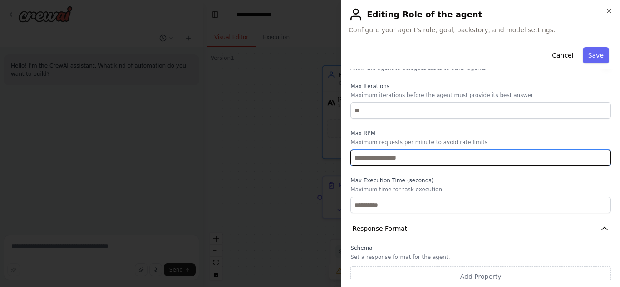
click at [597, 150] on input "**" at bounding box center [480, 158] width 260 height 16
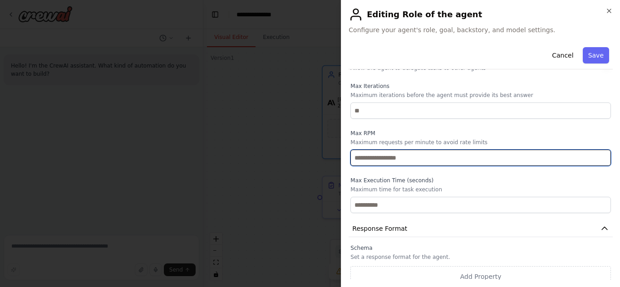
click at [597, 150] on input "**" at bounding box center [480, 158] width 260 height 16
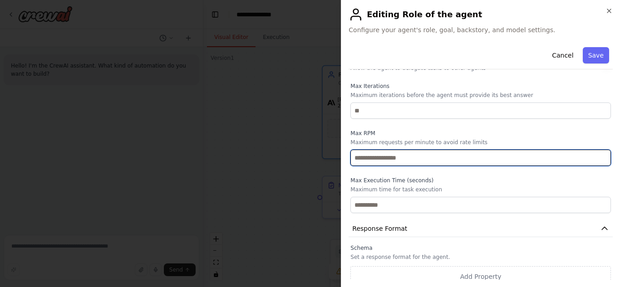
click at [597, 150] on input "**" at bounding box center [480, 158] width 260 height 16
type input "**"
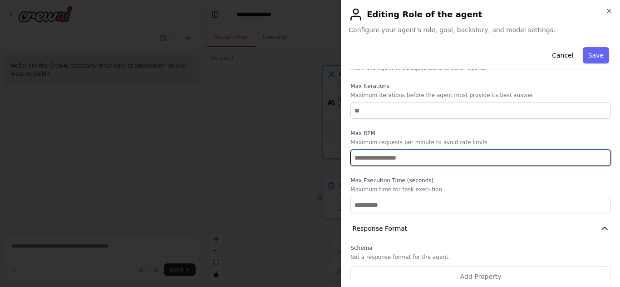
click at [597, 150] on input "**" at bounding box center [480, 158] width 260 height 16
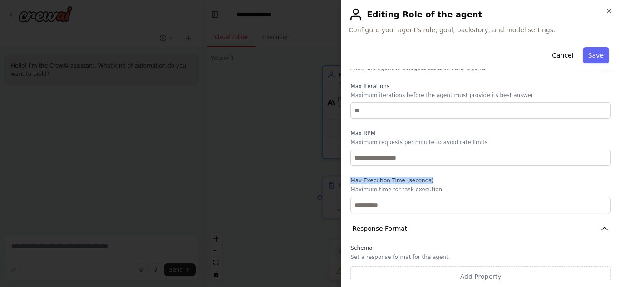
drag, startPoint x: 351, startPoint y: 170, endPoint x: 425, endPoint y: 187, distance: 76.0
click at [425, 187] on div "Max Execution Time (seconds) Maximum time for task execution" at bounding box center [480, 195] width 260 height 36
copy label "Max Execution Time (seconds)"
click at [510, 220] on button "Response Format" at bounding box center [480, 228] width 264 height 17
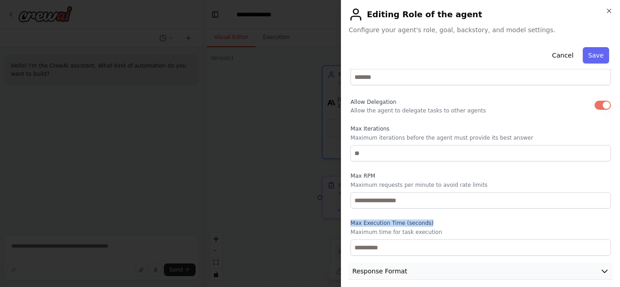
click at [439, 264] on button "Response Format" at bounding box center [480, 271] width 264 height 17
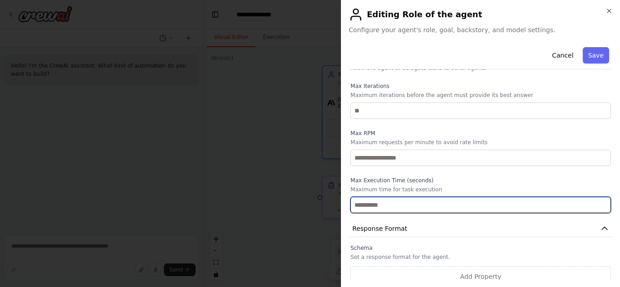
click at [402, 201] on input "number" at bounding box center [480, 205] width 260 height 16
click at [596, 197] on input "*" at bounding box center [480, 205] width 260 height 16
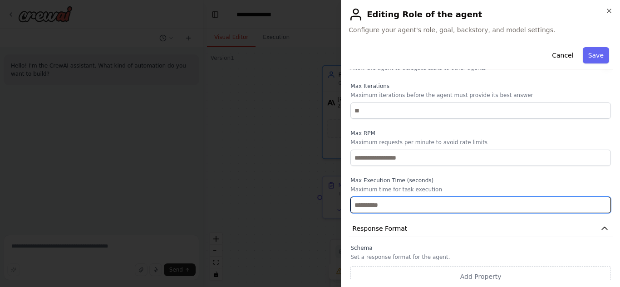
drag, startPoint x: 385, startPoint y: 201, endPoint x: 319, endPoint y: 201, distance: 65.8
click at [319, 201] on body "**********" at bounding box center [310, 143] width 620 height 287
type input "***"
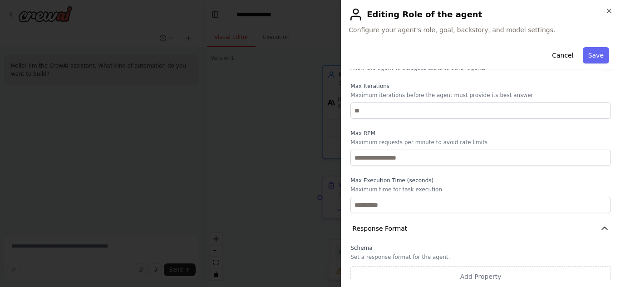
click at [374, 246] on div "Schema Set a response format for the agent. Add Property" at bounding box center [480, 266] width 260 height 43
drag, startPoint x: 352, startPoint y: 238, endPoint x: 416, endPoint y: 255, distance: 66.3
click at [416, 255] on div "Schema Set a response format for the agent. Add Property" at bounding box center [480, 266] width 260 height 43
click at [397, 245] on label "Schema" at bounding box center [480, 248] width 260 height 7
drag, startPoint x: 360, startPoint y: 244, endPoint x: 457, endPoint y: 257, distance: 97.9
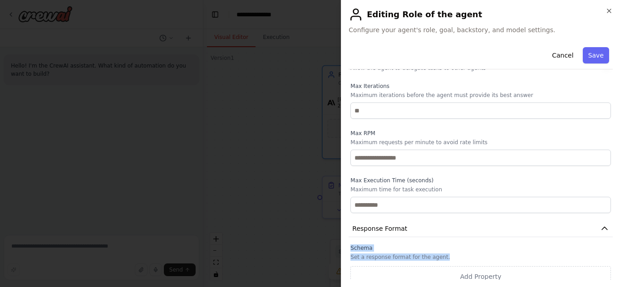
click at [457, 257] on div "Schema Set a response format for the agent. Add Property" at bounding box center [480, 266] width 264 height 43
copy div "Schema Set a response format for the agent."
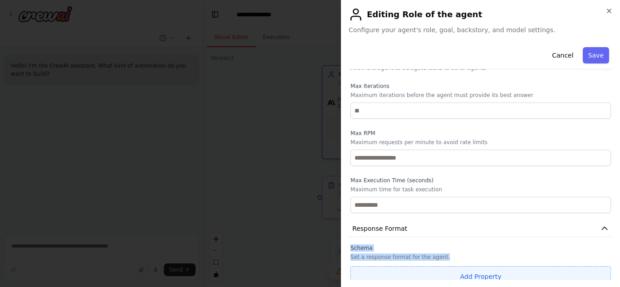
click at [462, 266] on button "Add Property" at bounding box center [480, 276] width 260 height 21
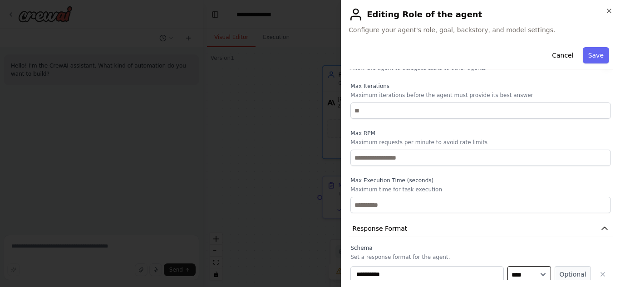
click at [537, 266] on select "**** ******* ******* **** ******" at bounding box center [529, 274] width 44 height 16
click at [554, 266] on button "Optional" at bounding box center [572, 274] width 36 height 16
click at [558, 266] on button "Required" at bounding box center [572, 274] width 36 height 16
click at [537, 266] on select "**** ******* ******* **** ******" at bounding box center [529, 274] width 44 height 16
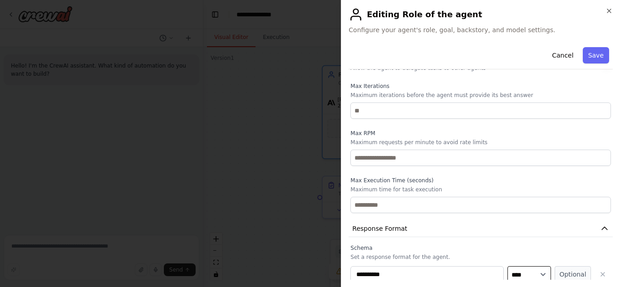
click at [537, 266] on select "**** ******* ******* **** ******" at bounding box center [529, 274] width 44 height 16
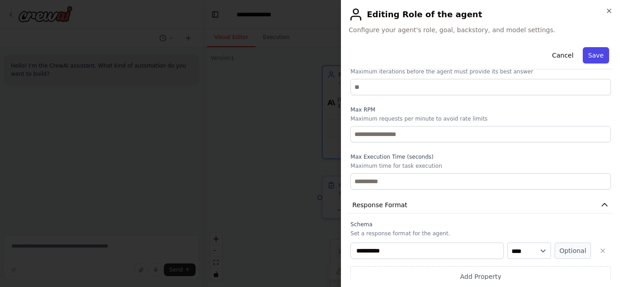
click at [596, 51] on button "Save" at bounding box center [596, 55] width 26 height 16
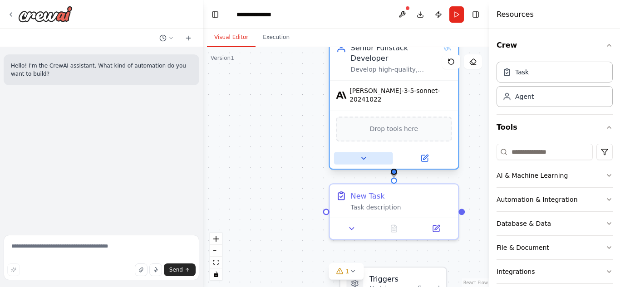
click at [363, 157] on icon at bounding box center [363, 158] width 4 height 2
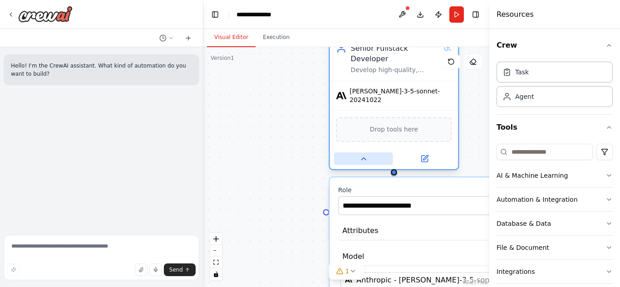
click at [362, 155] on icon at bounding box center [363, 159] width 8 height 8
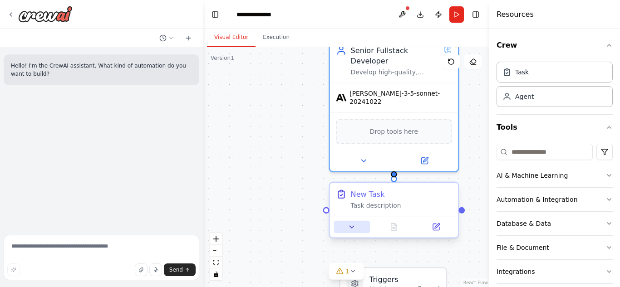
click at [353, 227] on icon at bounding box center [352, 227] width 4 height 2
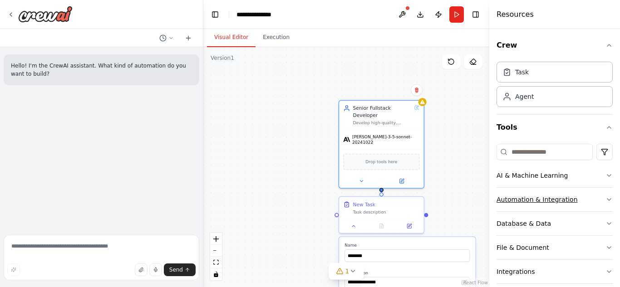
click at [573, 196] on button "Automation & Integration" at bounding box center [554, 200] width 116 height 24
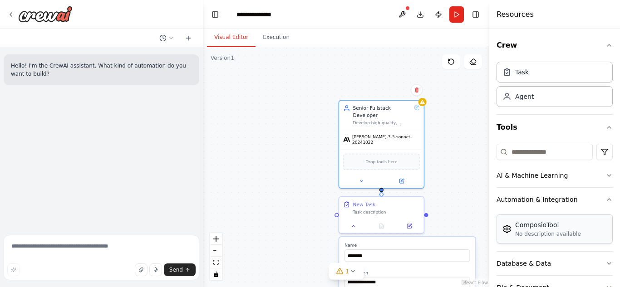
click at [571, 233] on div "No description available" at bounding box center [548, 233] width 66 height 7
click at [503, 231] on img at bounding box center [506, 229] width 9 height 9
click at [566, 225] on div "ComposioTool" at bounding box center [548, 224] width 66 height 9
click at [349, 270] on icon at bounding box center [352, 271] width 7 height 7
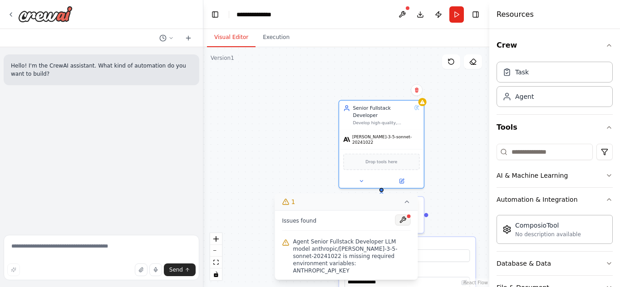
click at [402, 225] on button at bounding box center [402, 220] width 15 height 11
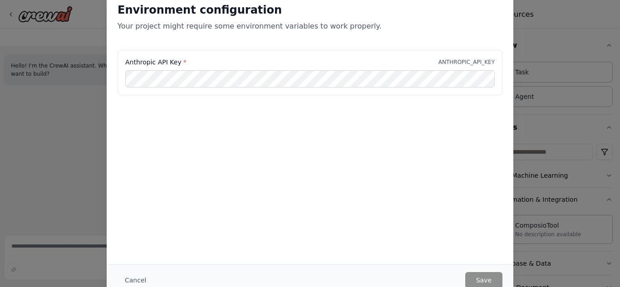
click at [491, 215] on div "Environment configuration Your project might require some environment variables…" at bounding box center [310, 128] width 407 height 273
click at [543, 208] on div "Environment configuration Your project might require some environment variables…" at bounding box center [310, 143] width 620 height 287
